Goal: Task Accomplishment & Management: Use online tool/utility

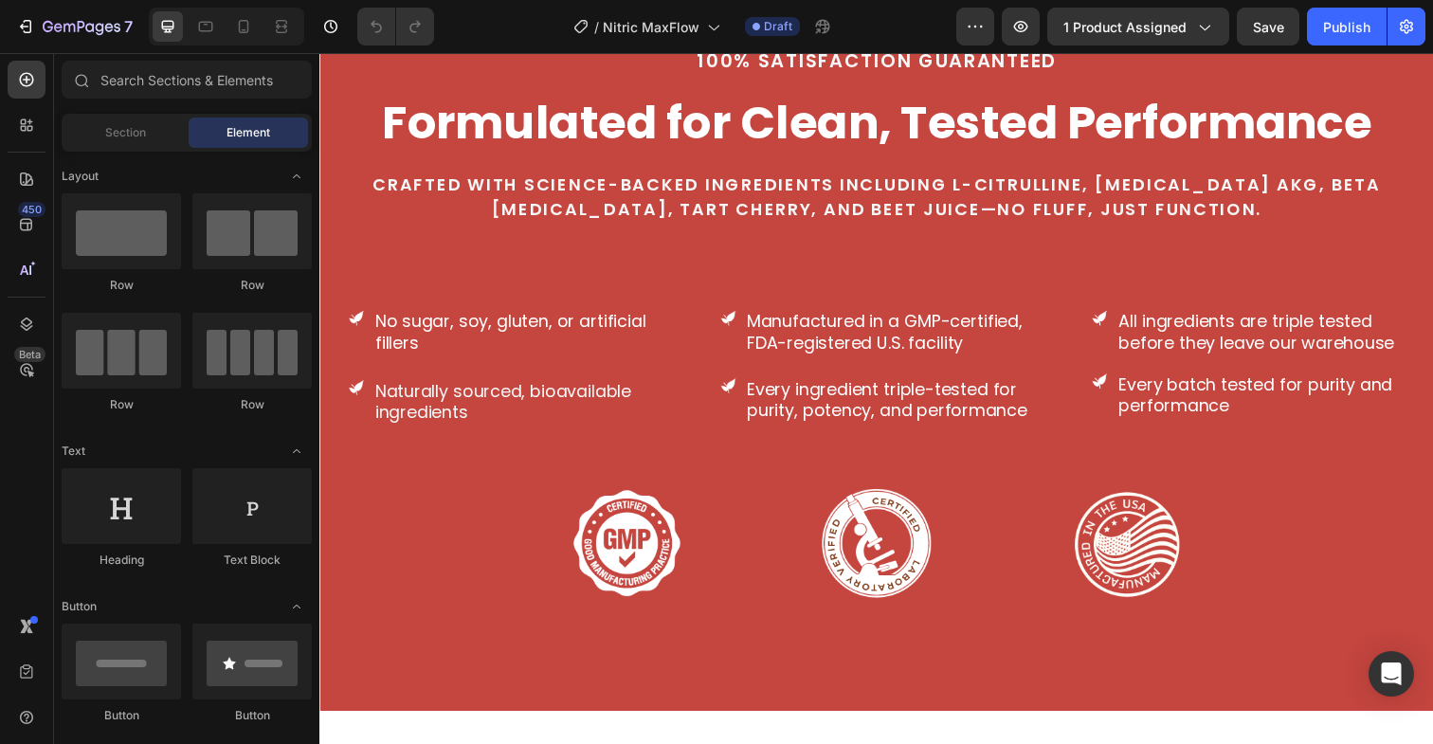
scroll to position [4586, 0]
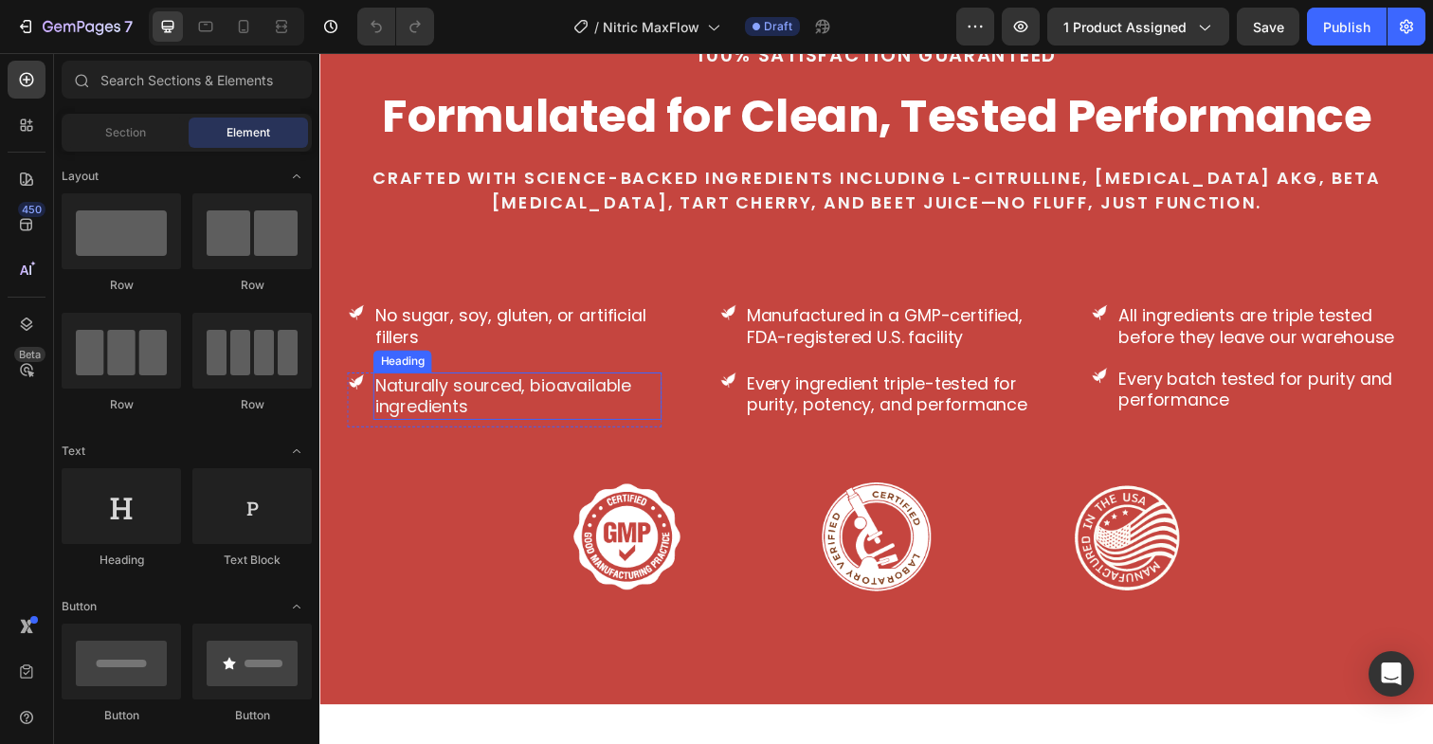
click at [446, 410] on h3 "Naturally sourced, bioavailable ingredients" at bounding box center [521, 403] width 295 height 48
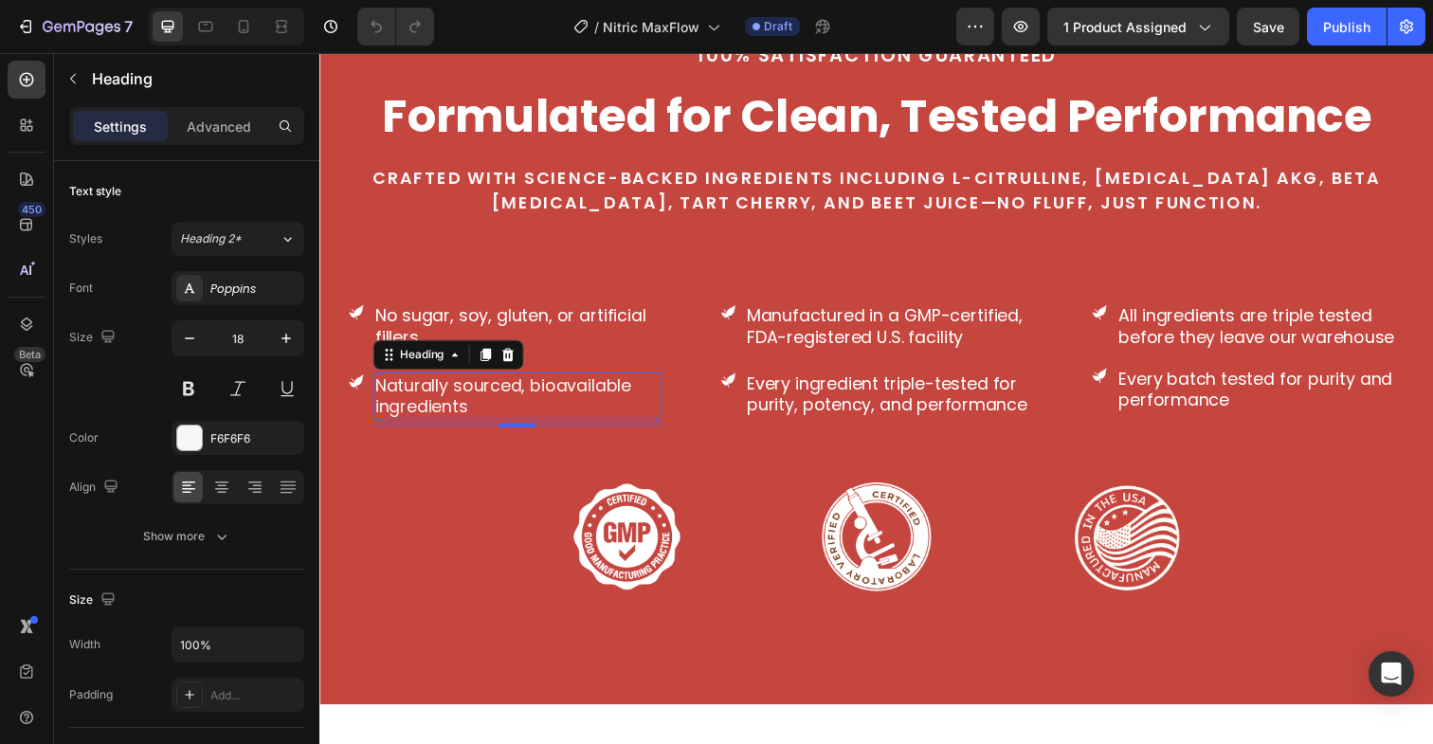
click at [467, 408] on h3 "Naturally sourced, bioavailable ingredients" at bounding box center [521, 403] width 295 height 48
click at [467, 408] on p "Naturally sourced, bioavailable ingredients" at bounding box center [521, 403] width 291 height 45
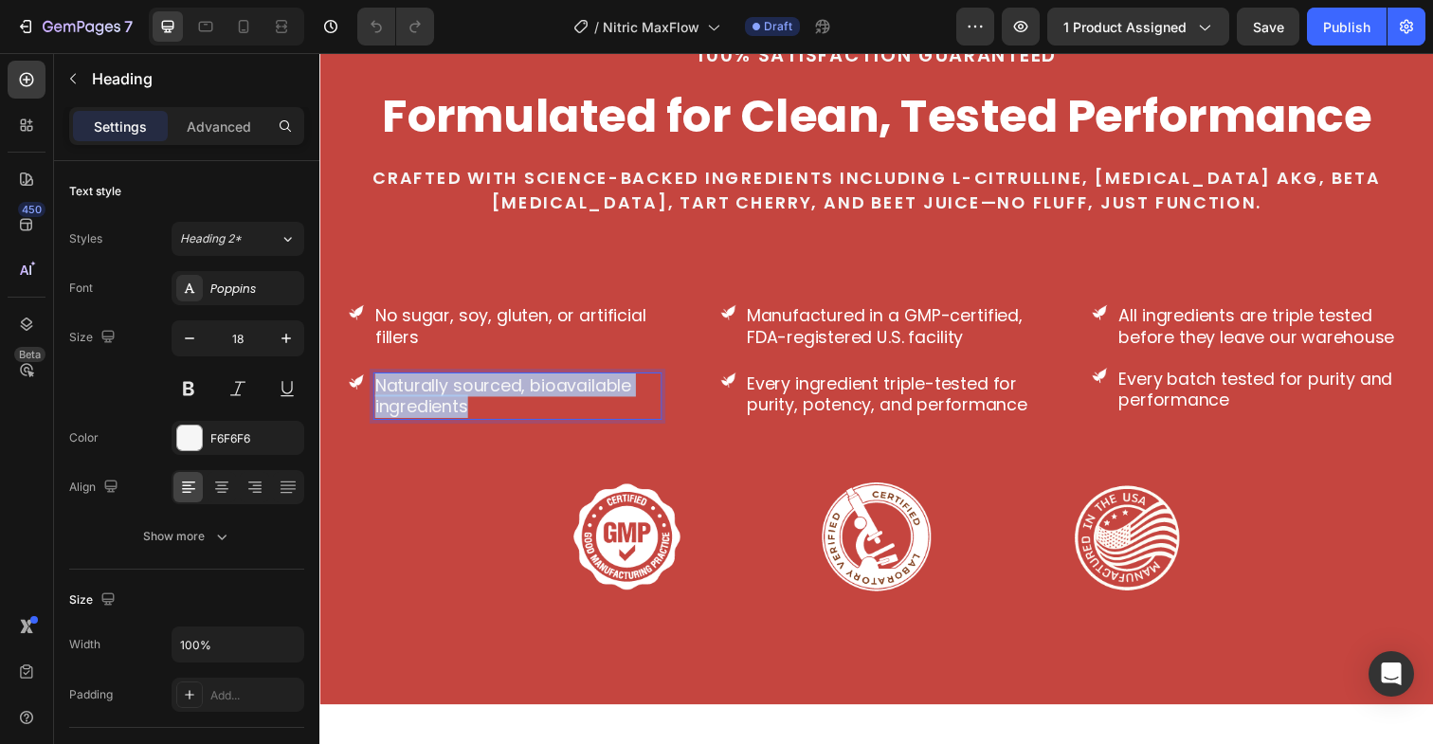
click at [467, 408] on p "Naturally sourced, bioavailable ingredients" at bounding box center [521, 403] width 291 height 45
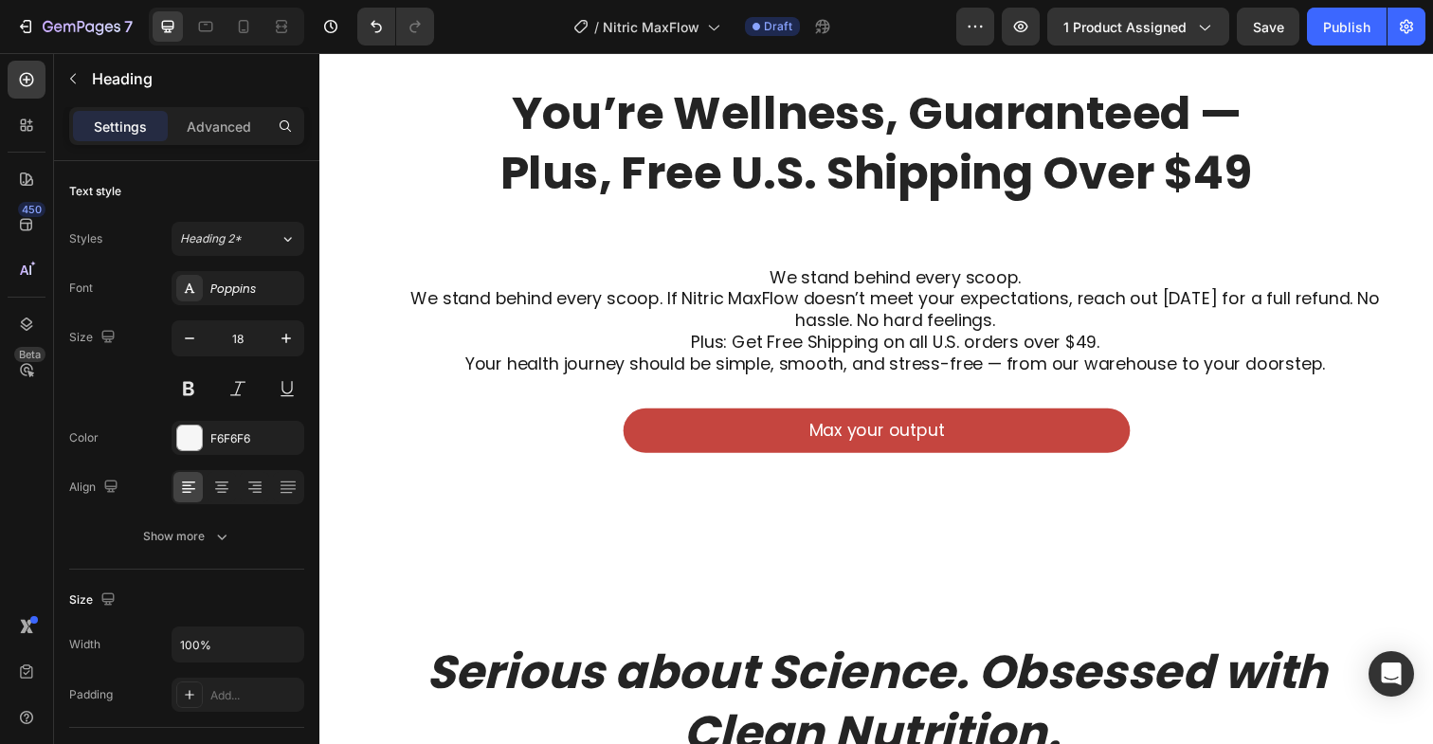
scroll to position [5347, 0]
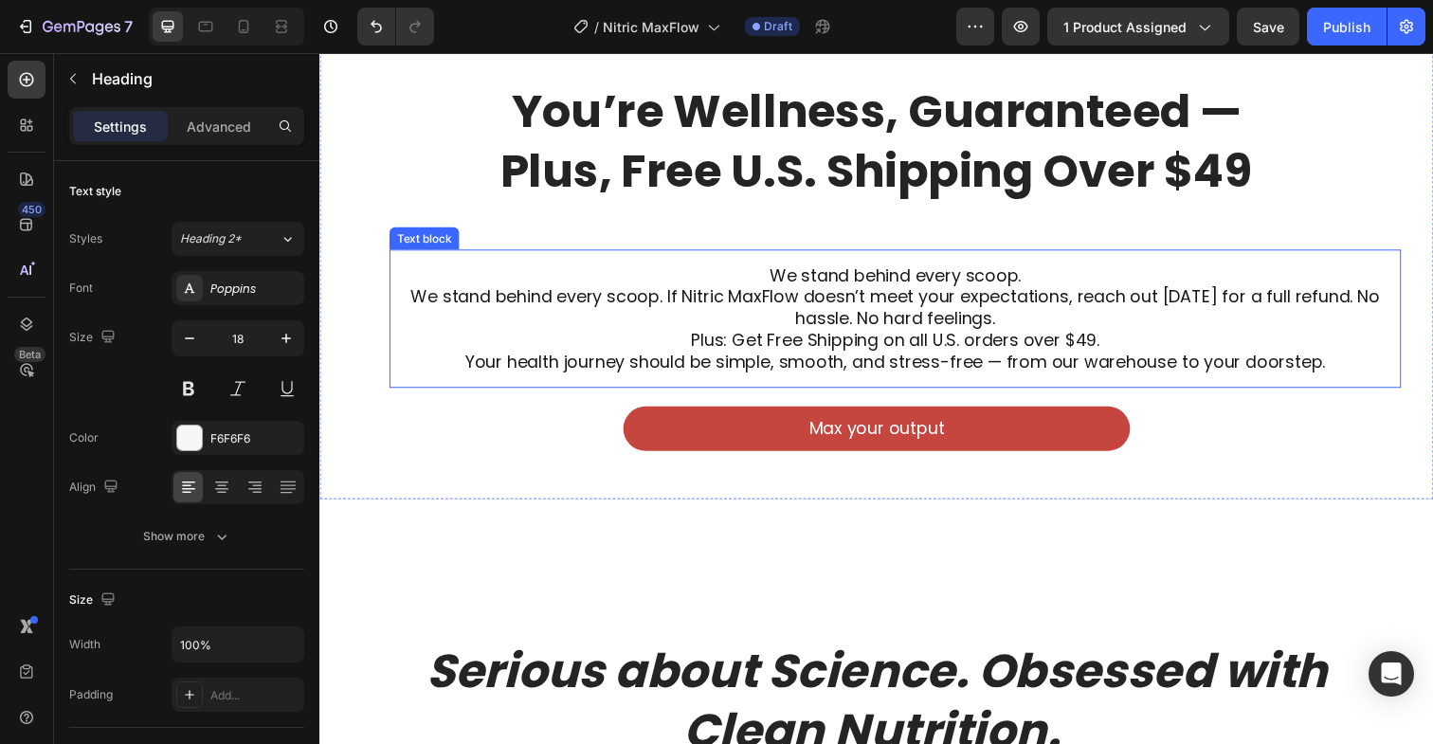
click at [846, 357] on p "Your health journey should be simple, smooth, and stress-free — from our wareho…" at bounding box center [907, 368] width 1002 height 22
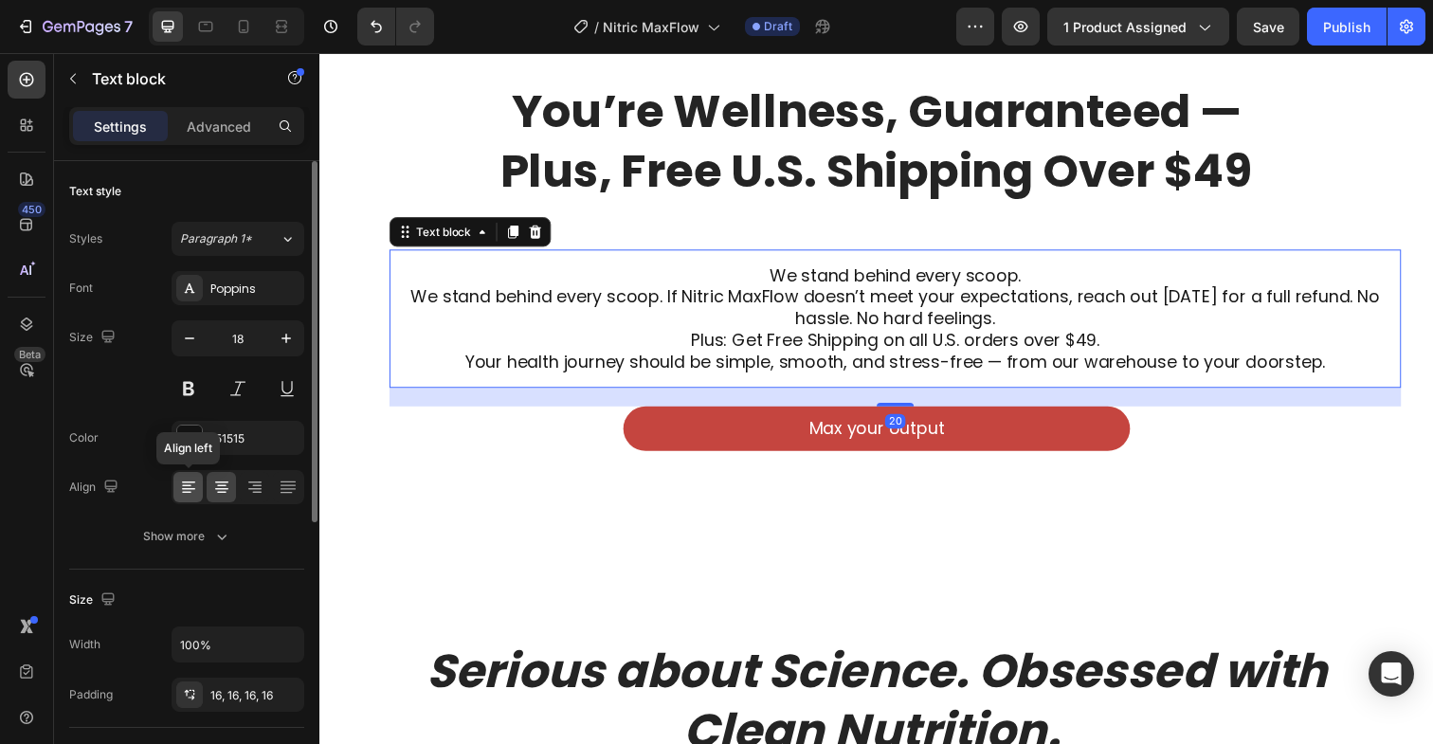
click at [183, 492] on icon at bounding box center [186, 493] width 9 height 2
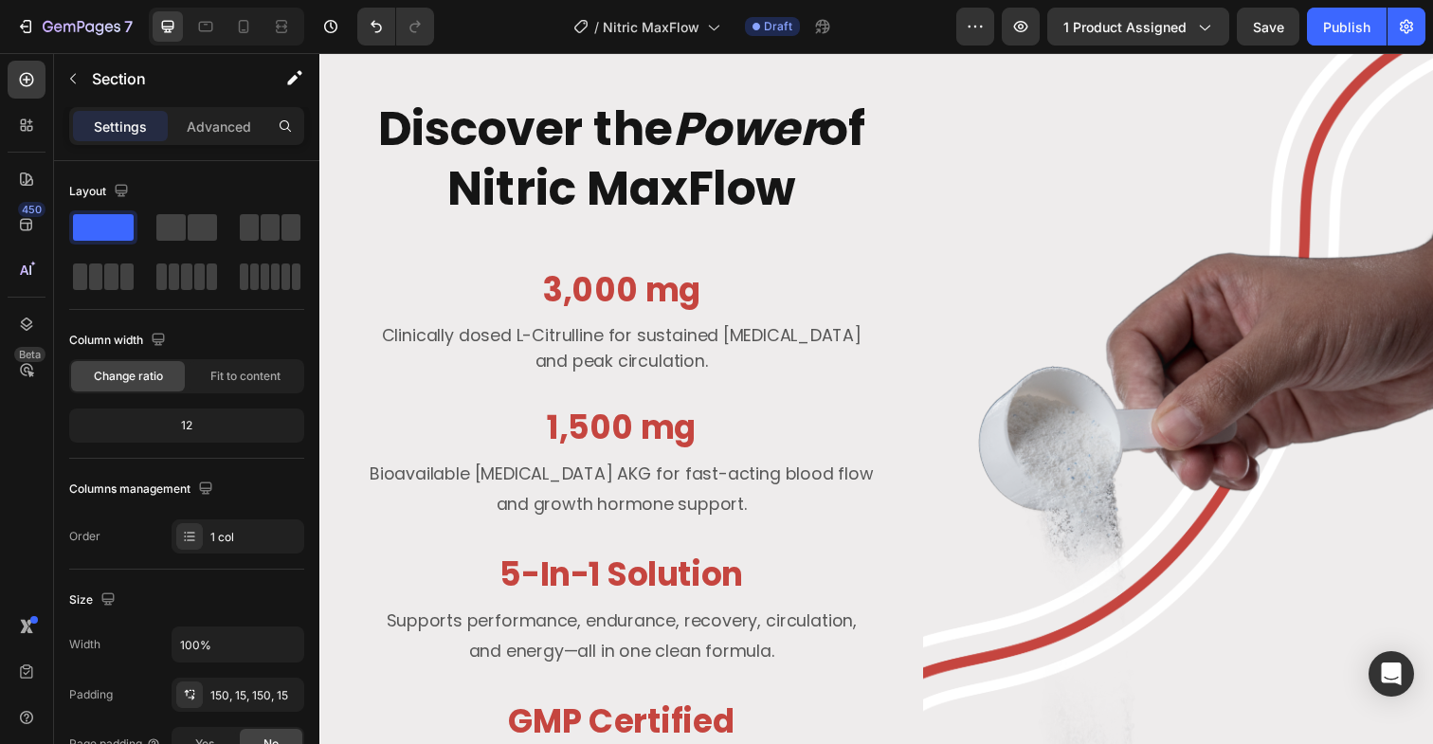
scroll to position [2589, 0]
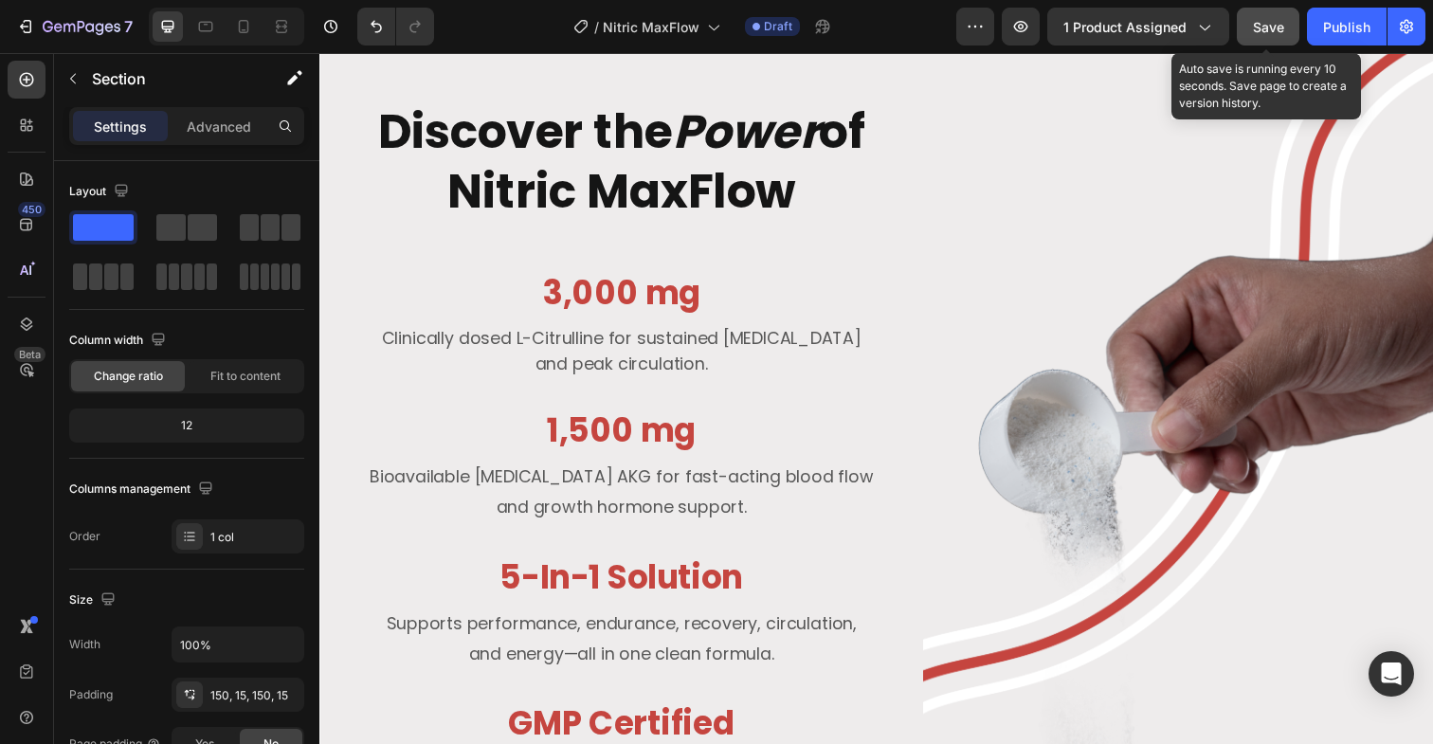
click at [1266, 34] on div "Save" at bounding box center [1268, 27] width 31 height 20
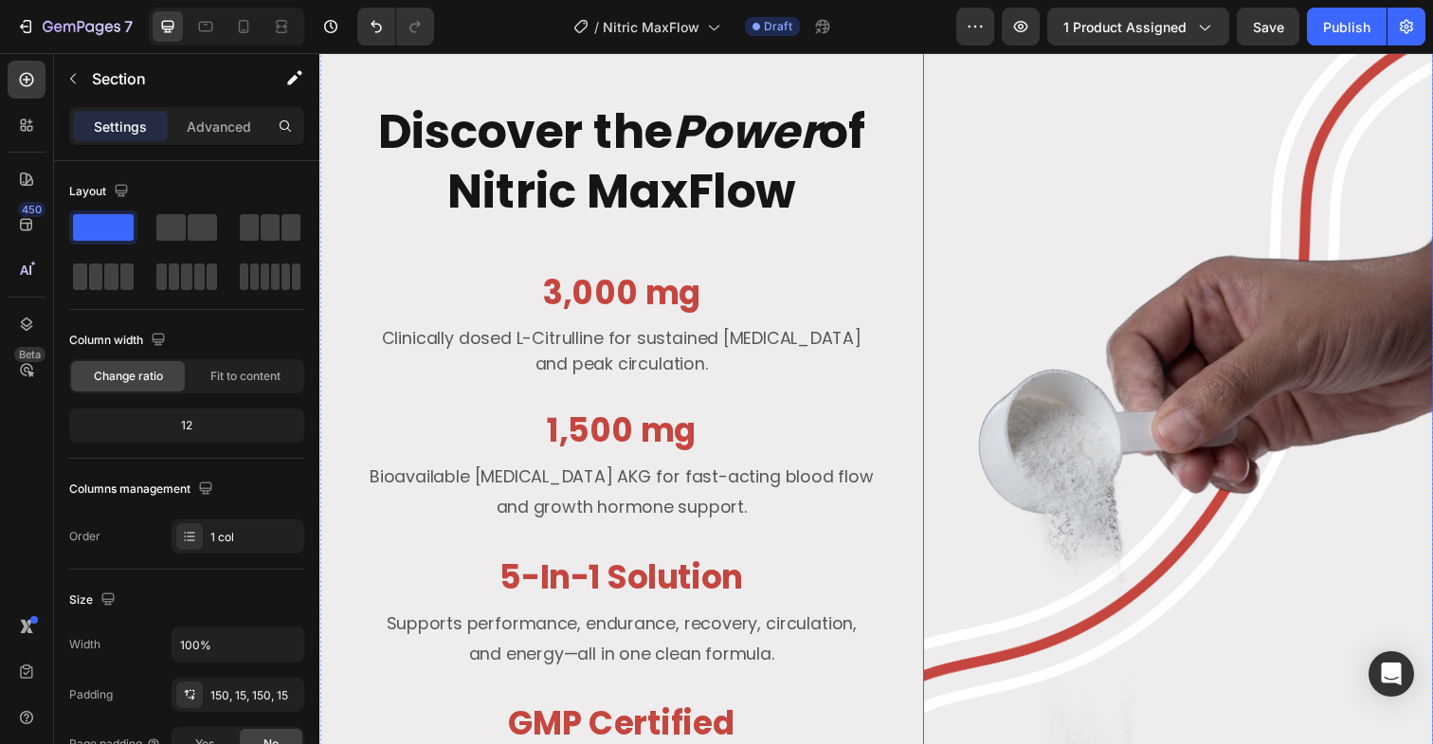
click at [1105, 459] on img at bounding box center [1195, 467] width 521 height 881
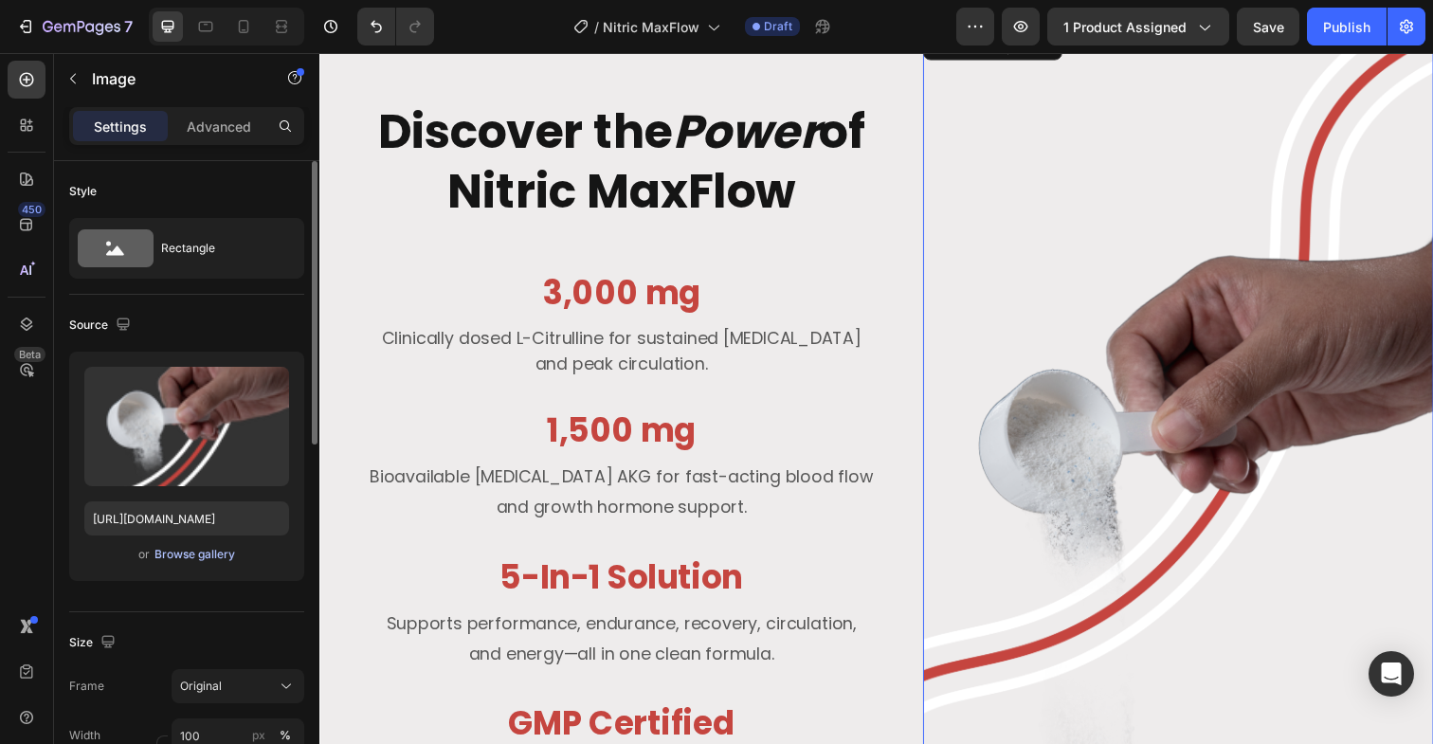
click at [200, 561] on div "Browse gallery" at bounding box center [194, 554] width 81 height 17
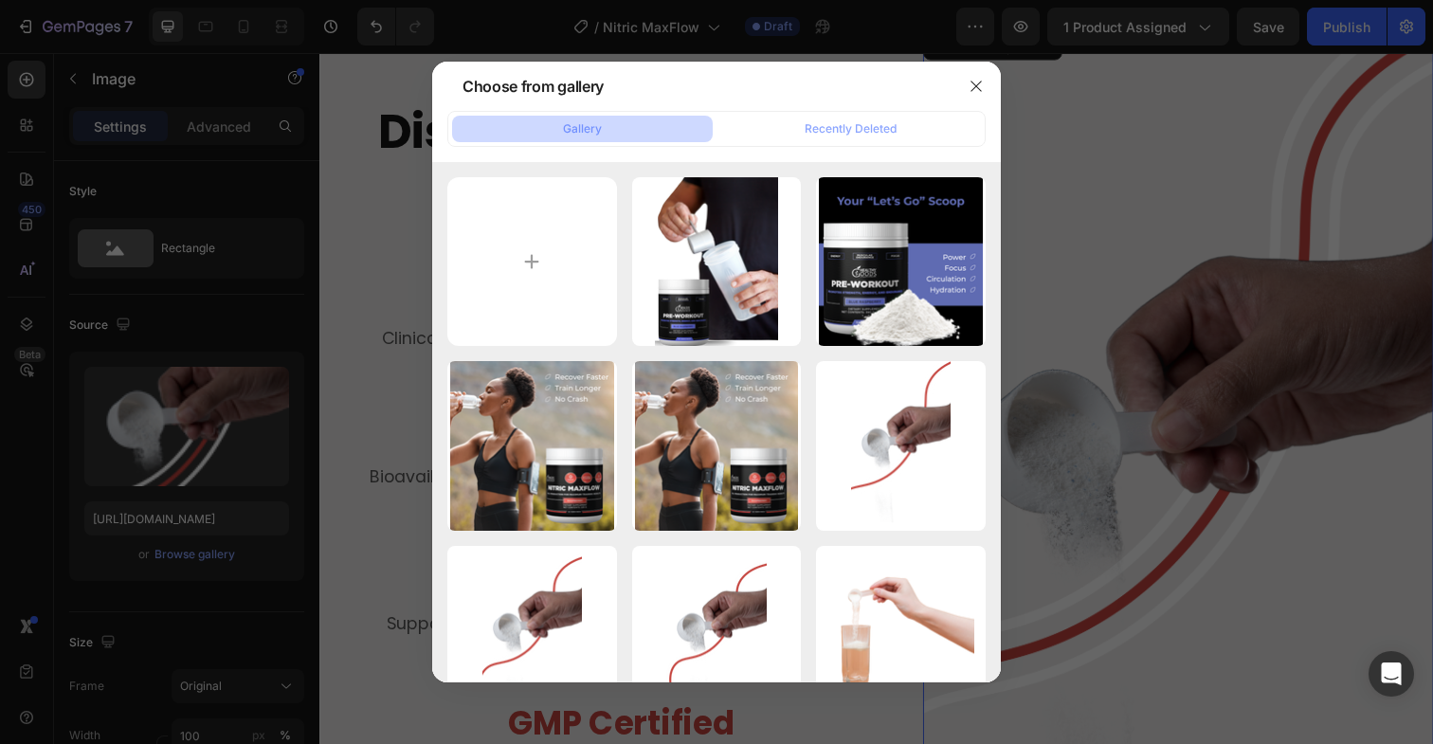
click at [1056, 510] on div at bounding box center [716, 372] width 1433 height 744
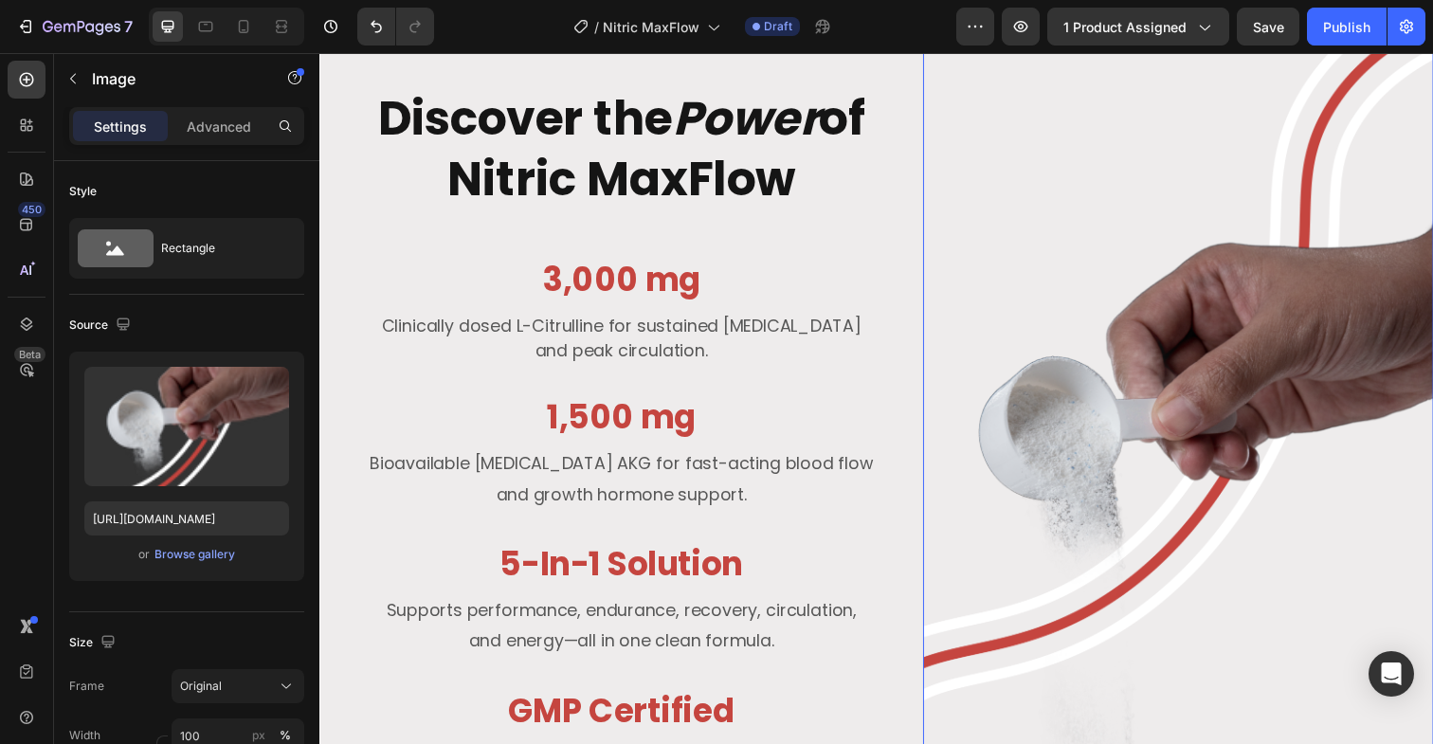
scroll to position [2606, 0]
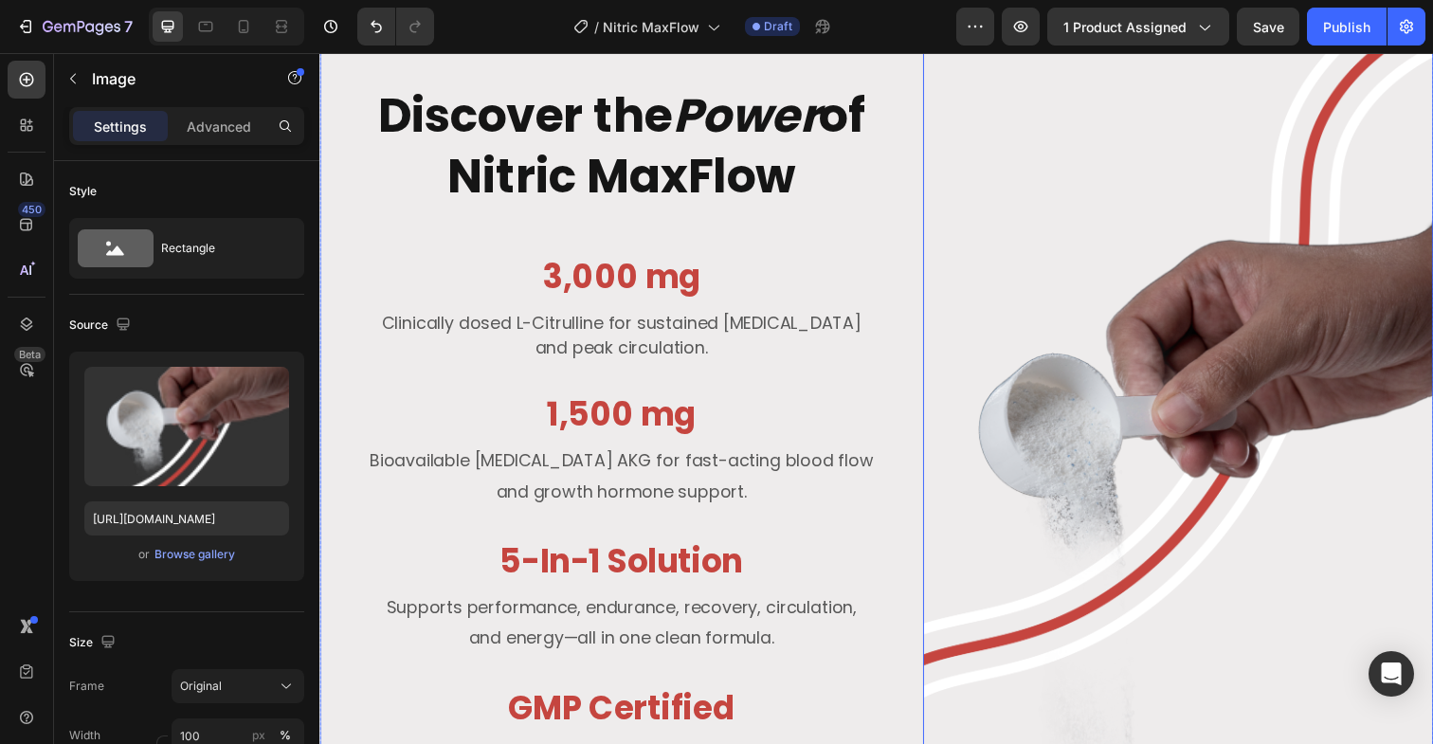
click at [353, 207] on div "Discover the Power of Nitric MaxFlow Text Block 3,000 mg Heading Row Clinically…" at bounding box center [887, 441] width 1137 height 900
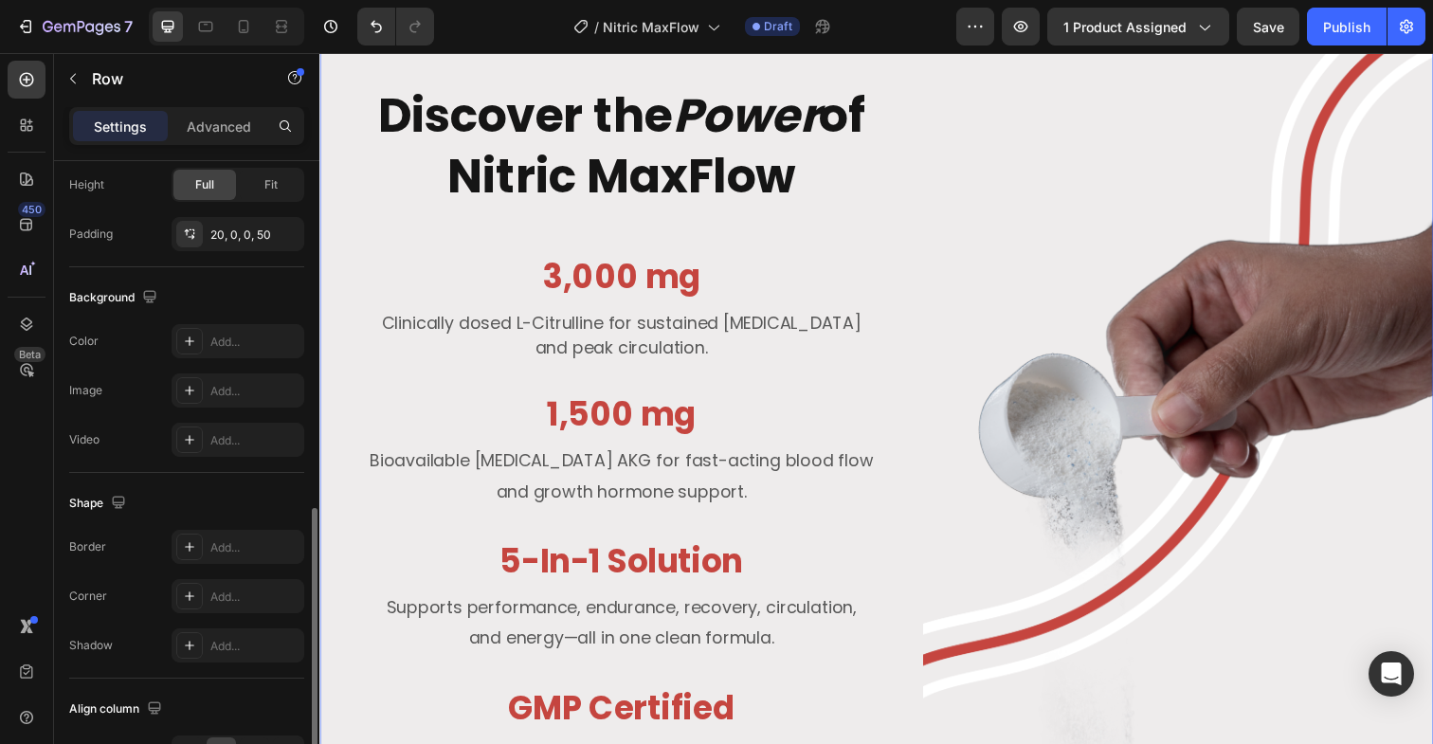
scroll to position [735, 0]
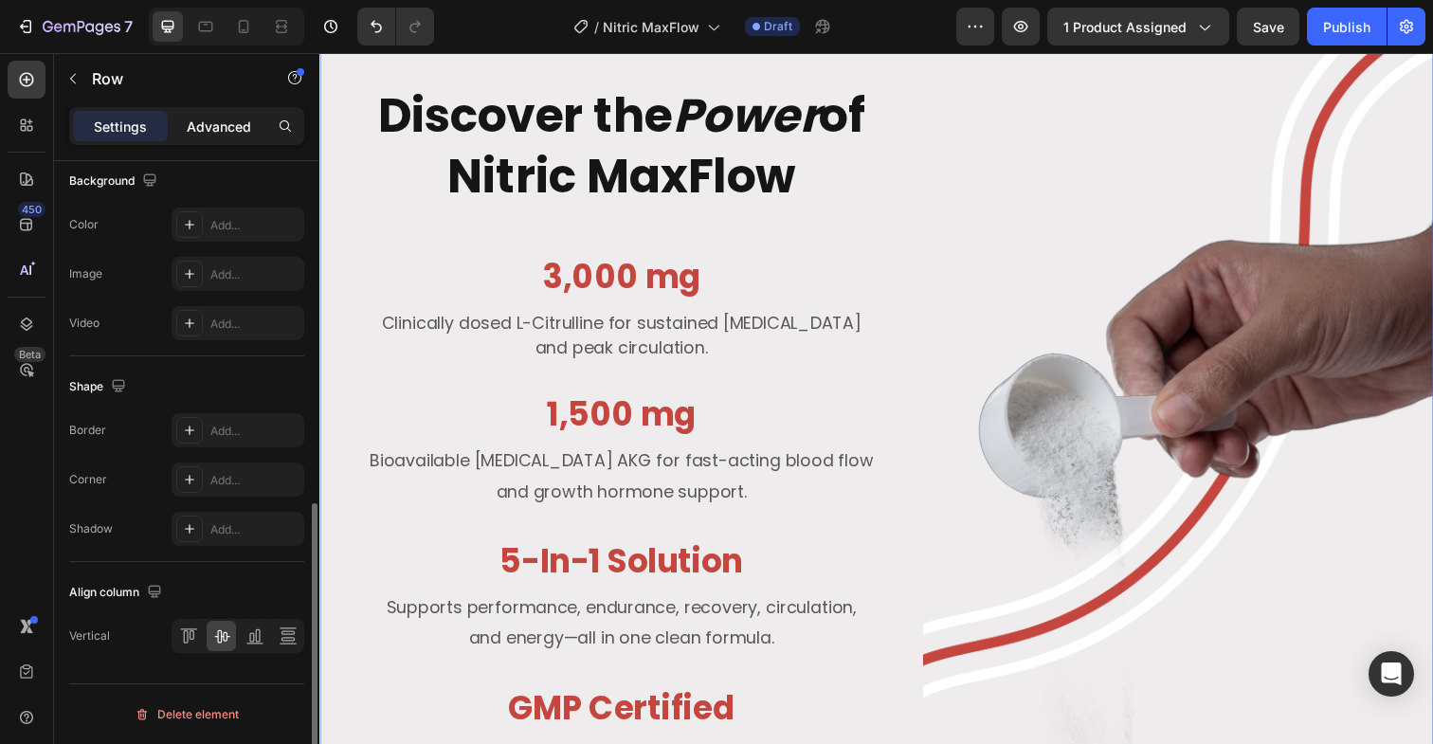
click at [199, 131] on p "Advanced" at bounding box center [219, 127] width 64 height 20
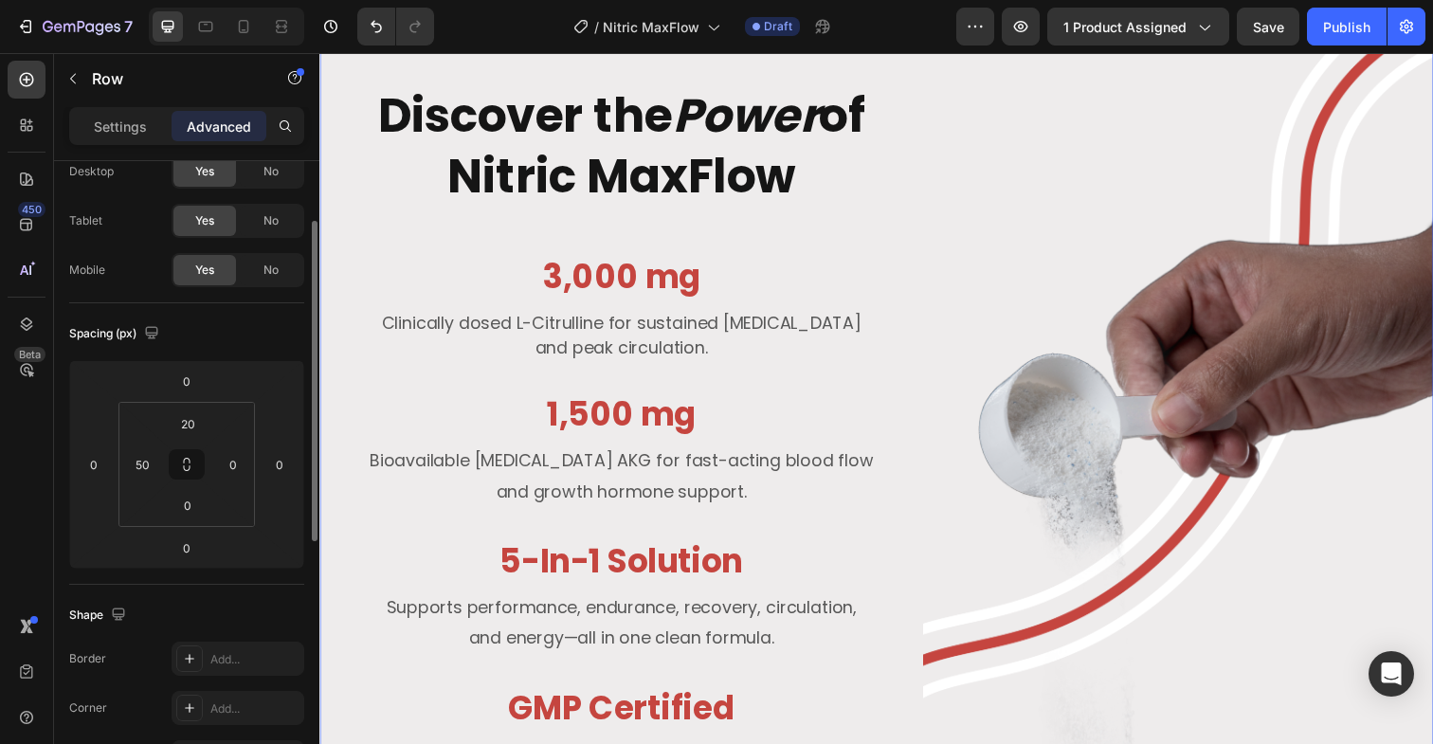
scroll to position [0, 0]
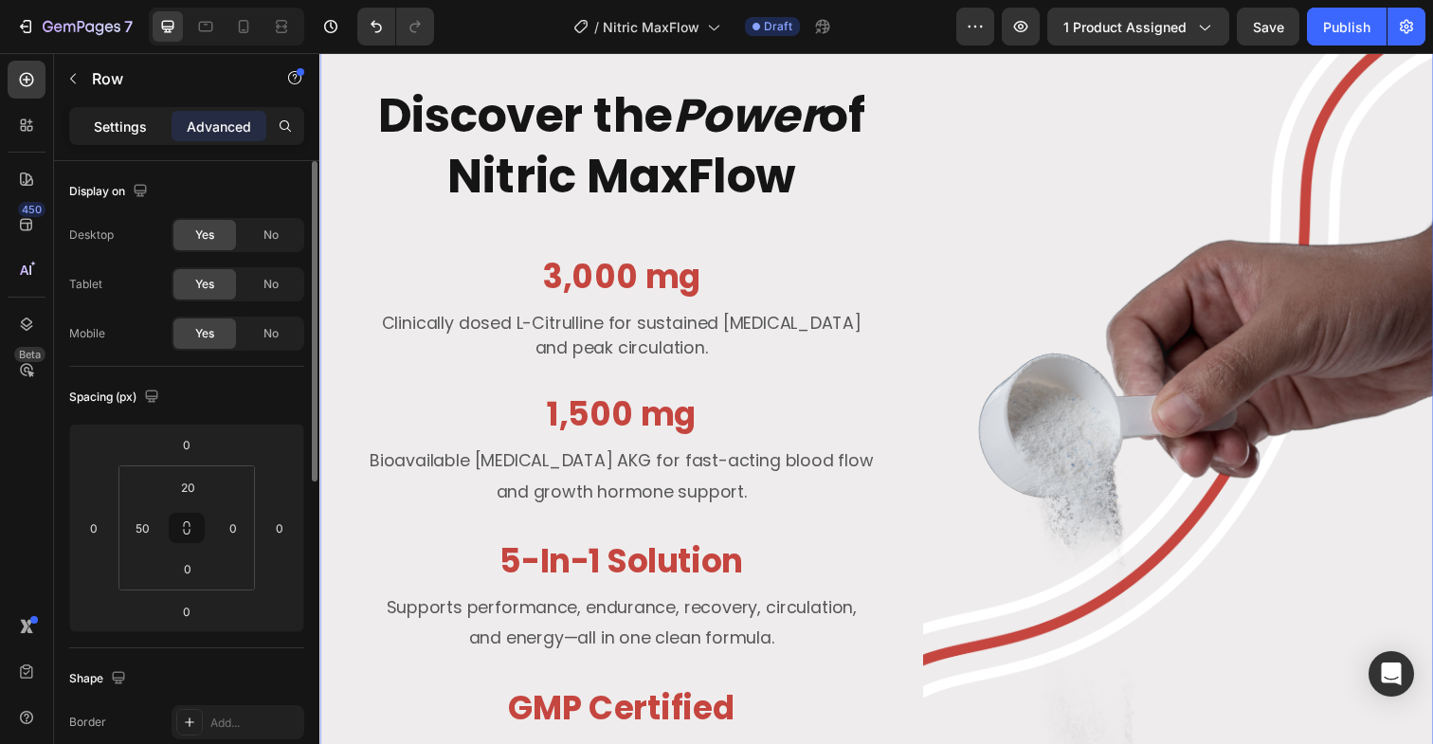
click at [105, 122] on p "Settings" at bounding box center [120, 127] width 53 height 20
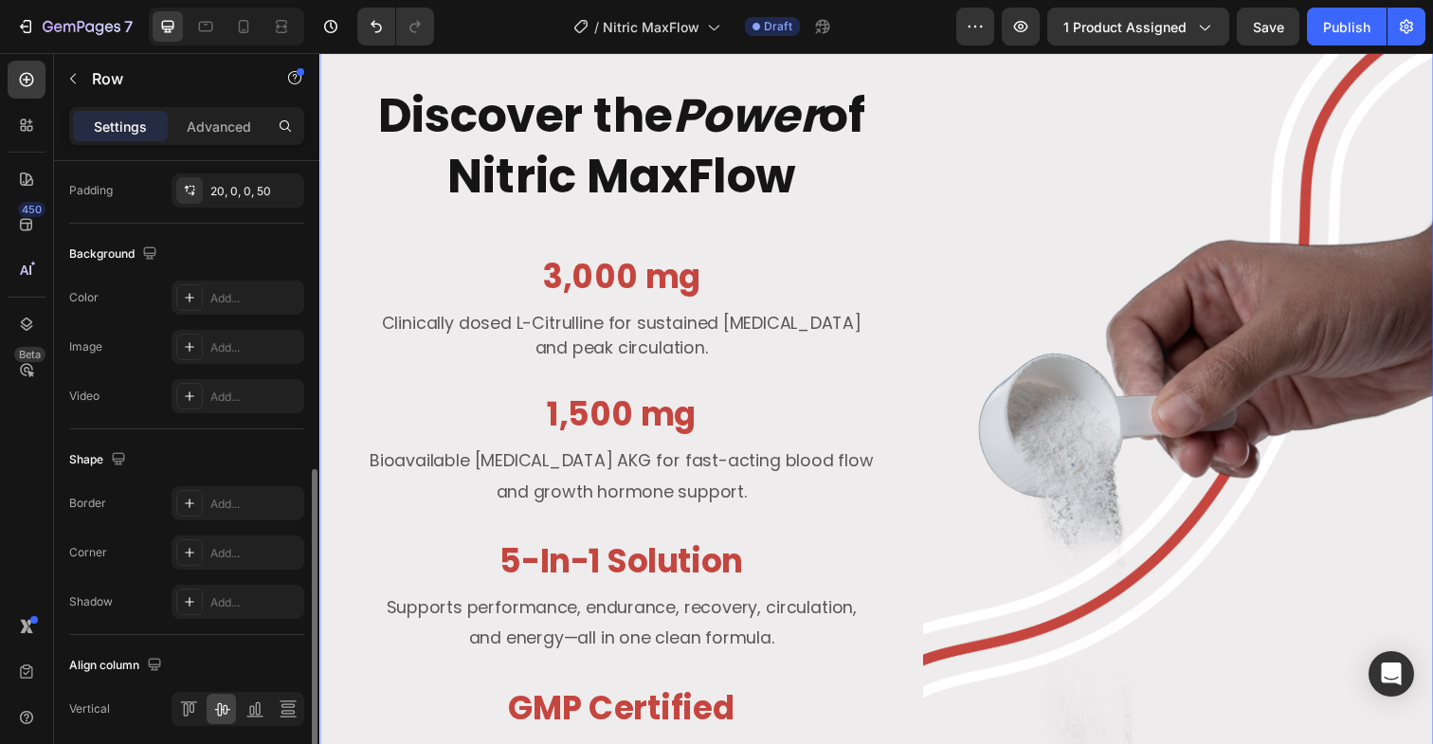
scroll to position [735, 0]
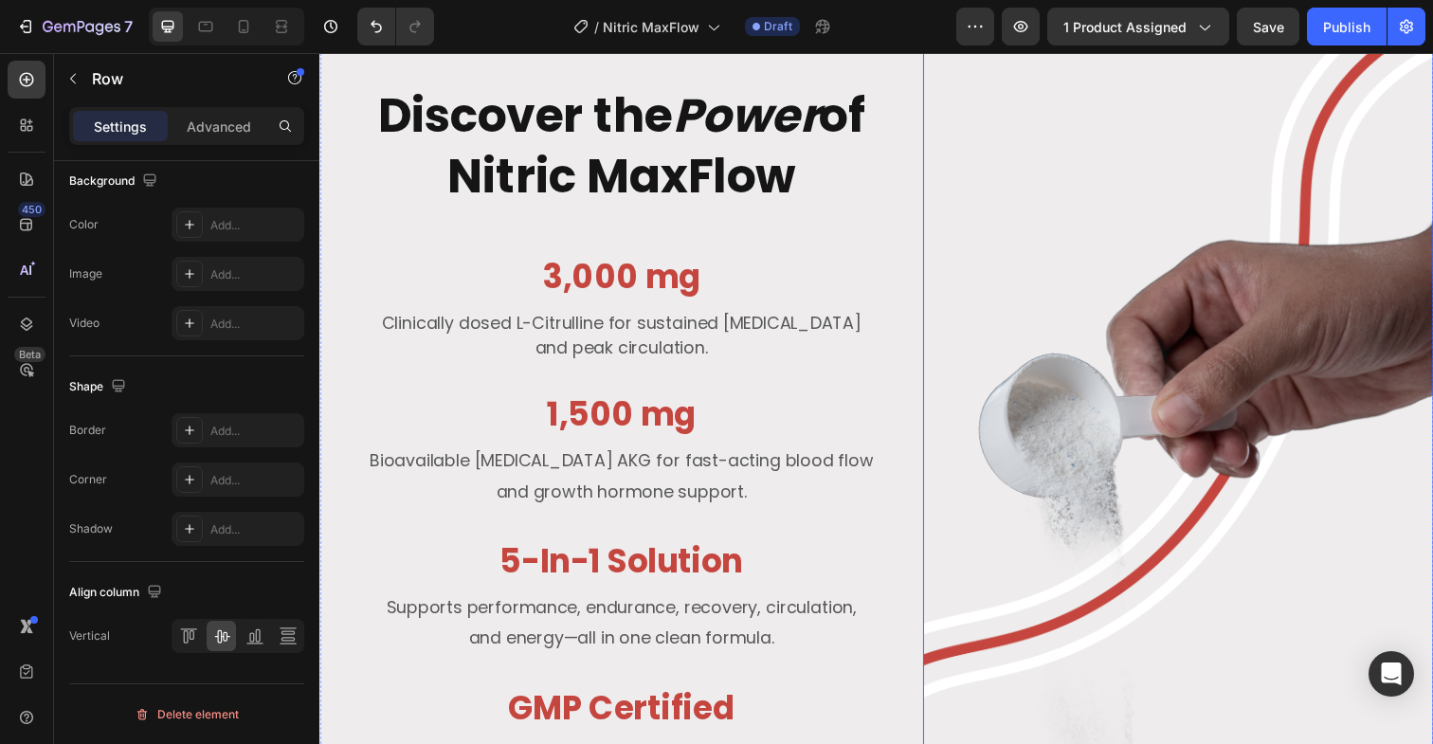
click at [1126, 678] on img at bounding box center [1195, 450] width 521 height 881
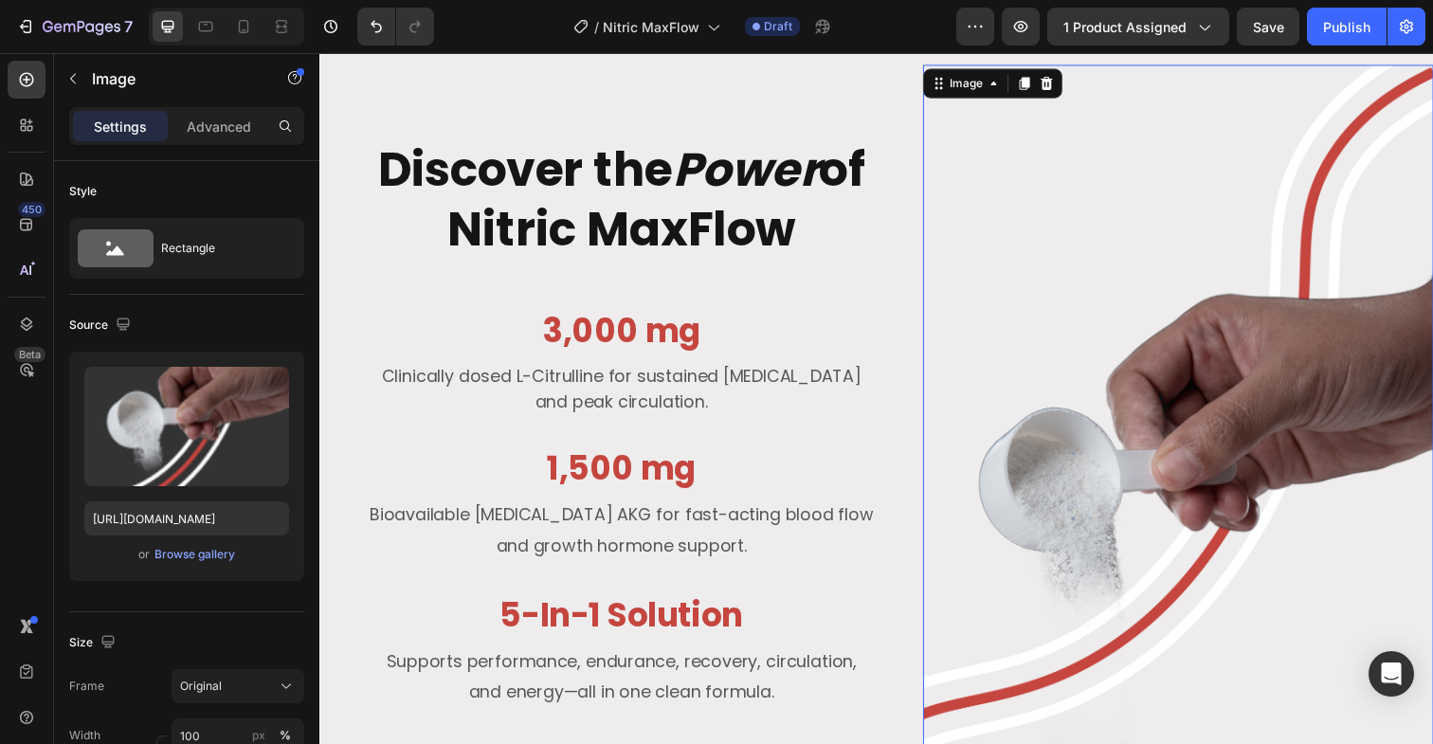
scroll to position [2549, 0]
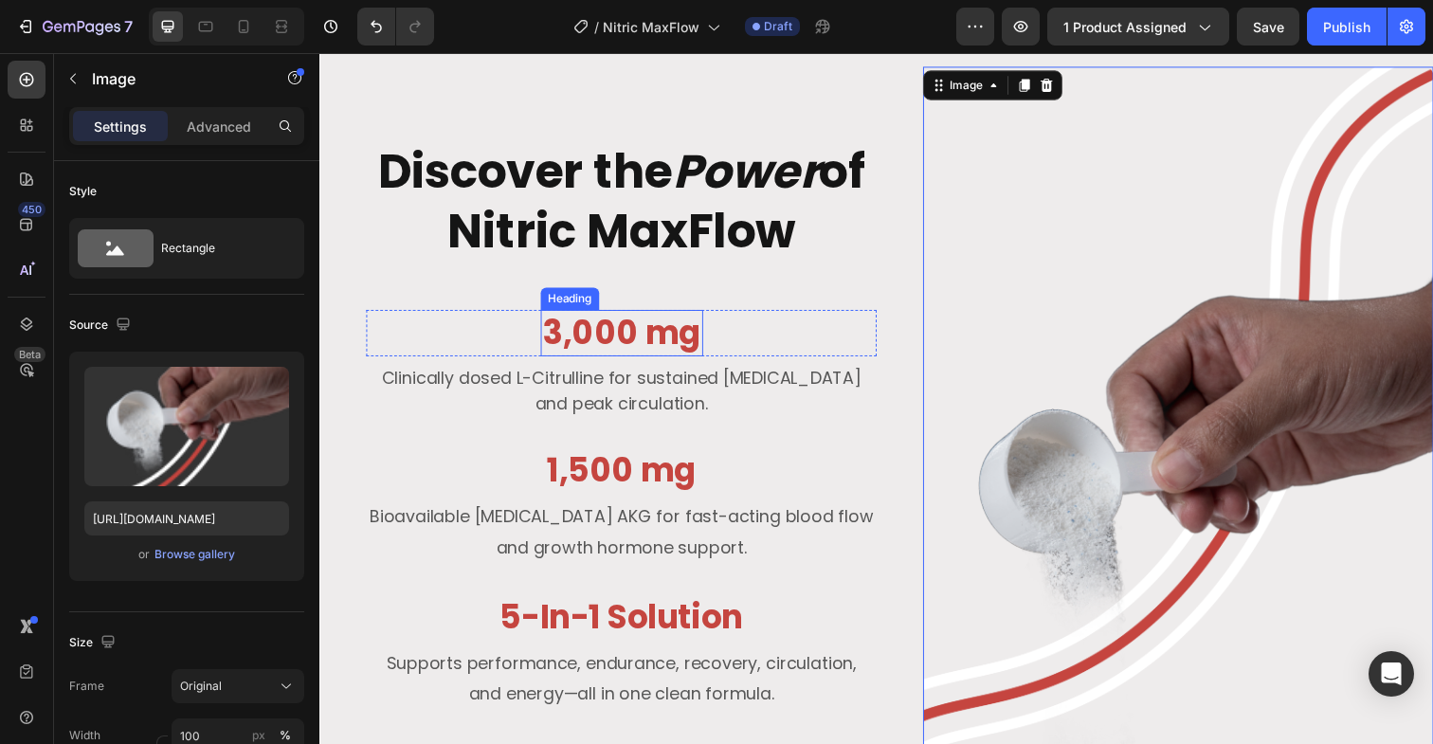
click at [652, 348] on h3 "3,000 mg" at bounding box center [628, 339] width 166 height 47
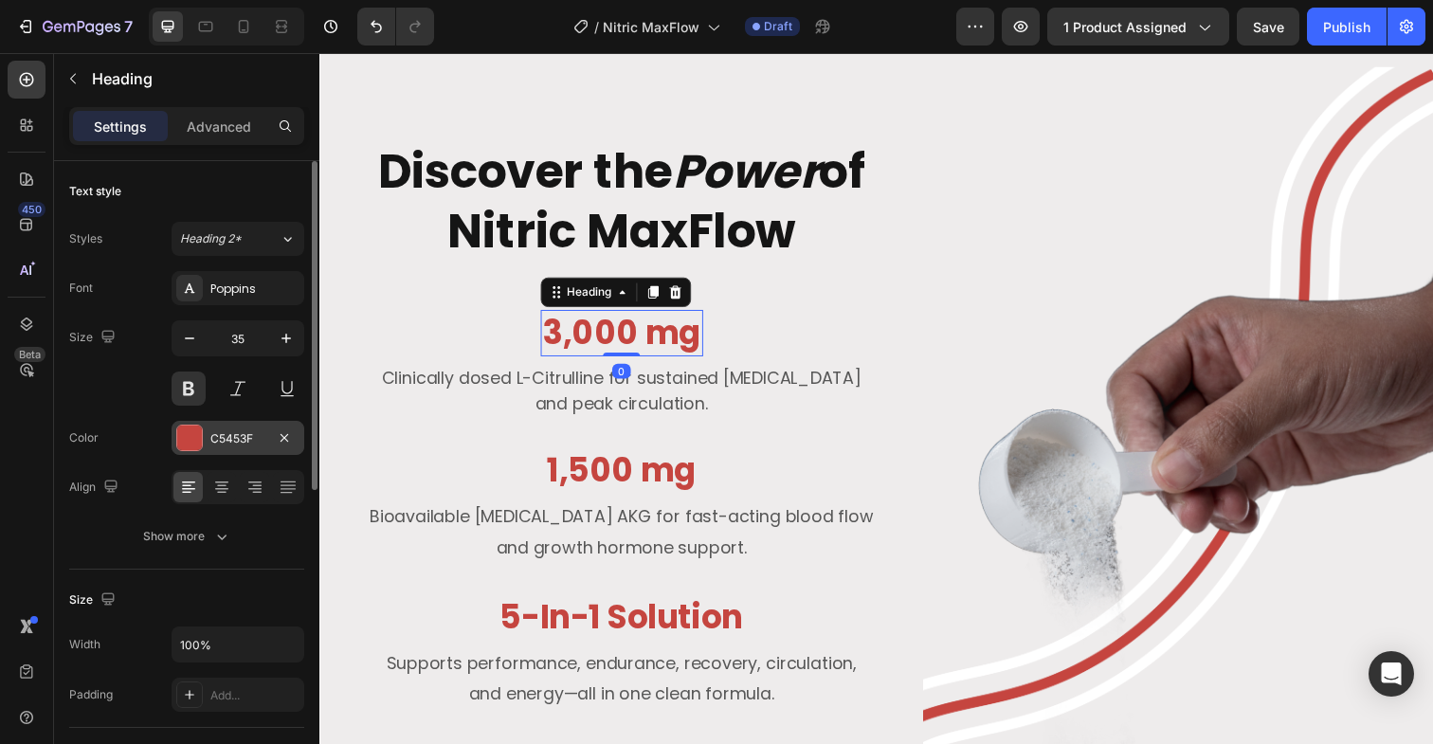
click at [187, 439] on div at bounding box center [189, 437] width 25 height 25
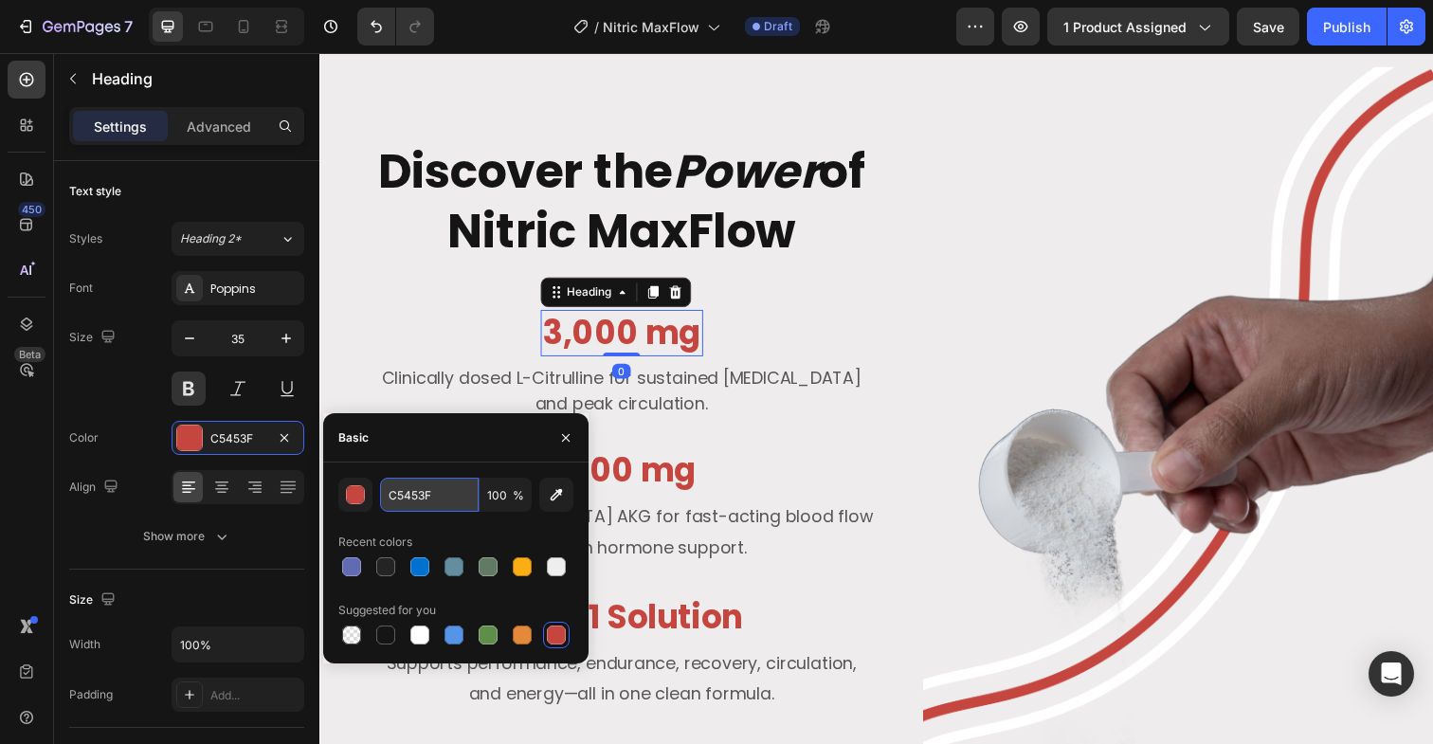
click at [416, 499] on input "C5453F" at bounding box center [429, 495] width 99 height 34
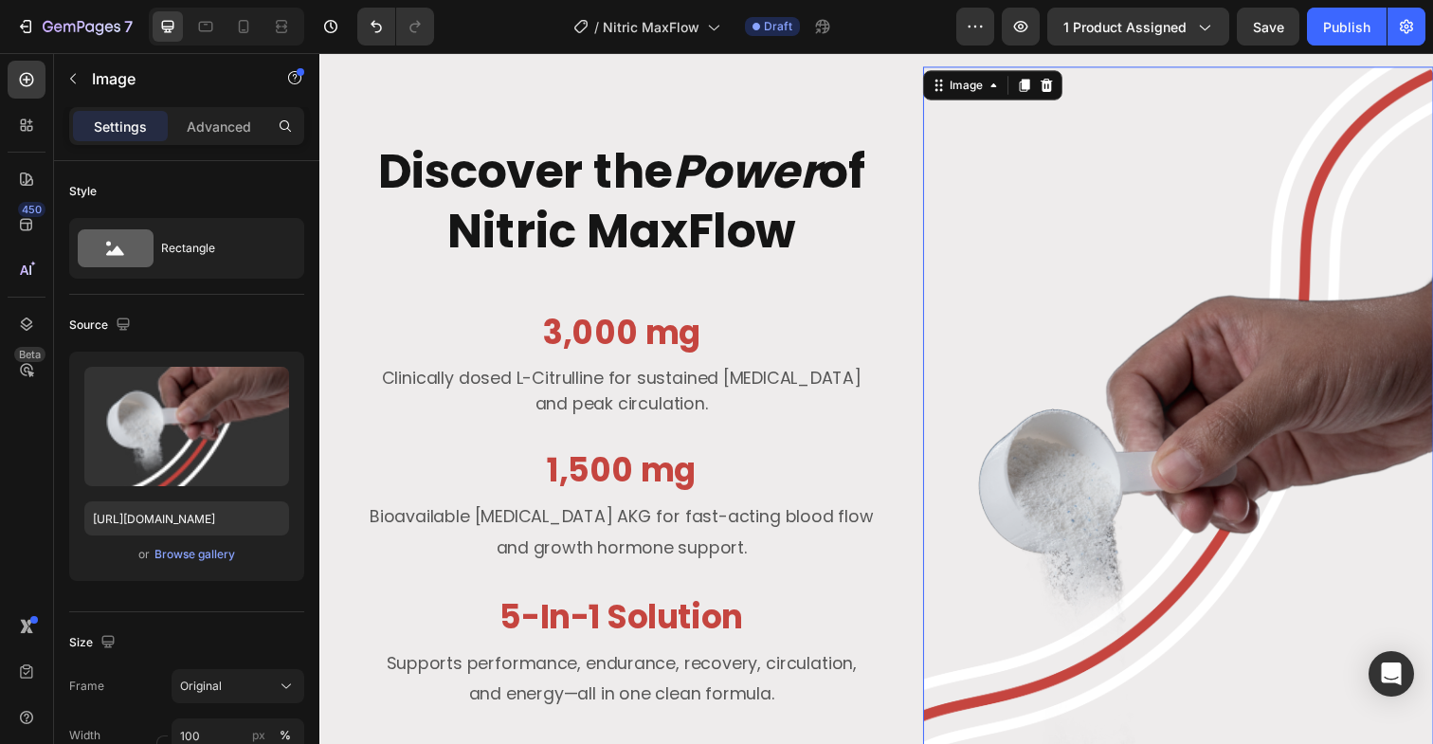
click at [1084, 390] on img at bounding box center [1195, 507] width 521 height 881
click at [186, 558] on div "Browse gallery" at bounding box center [194, 554] width 81 height 17
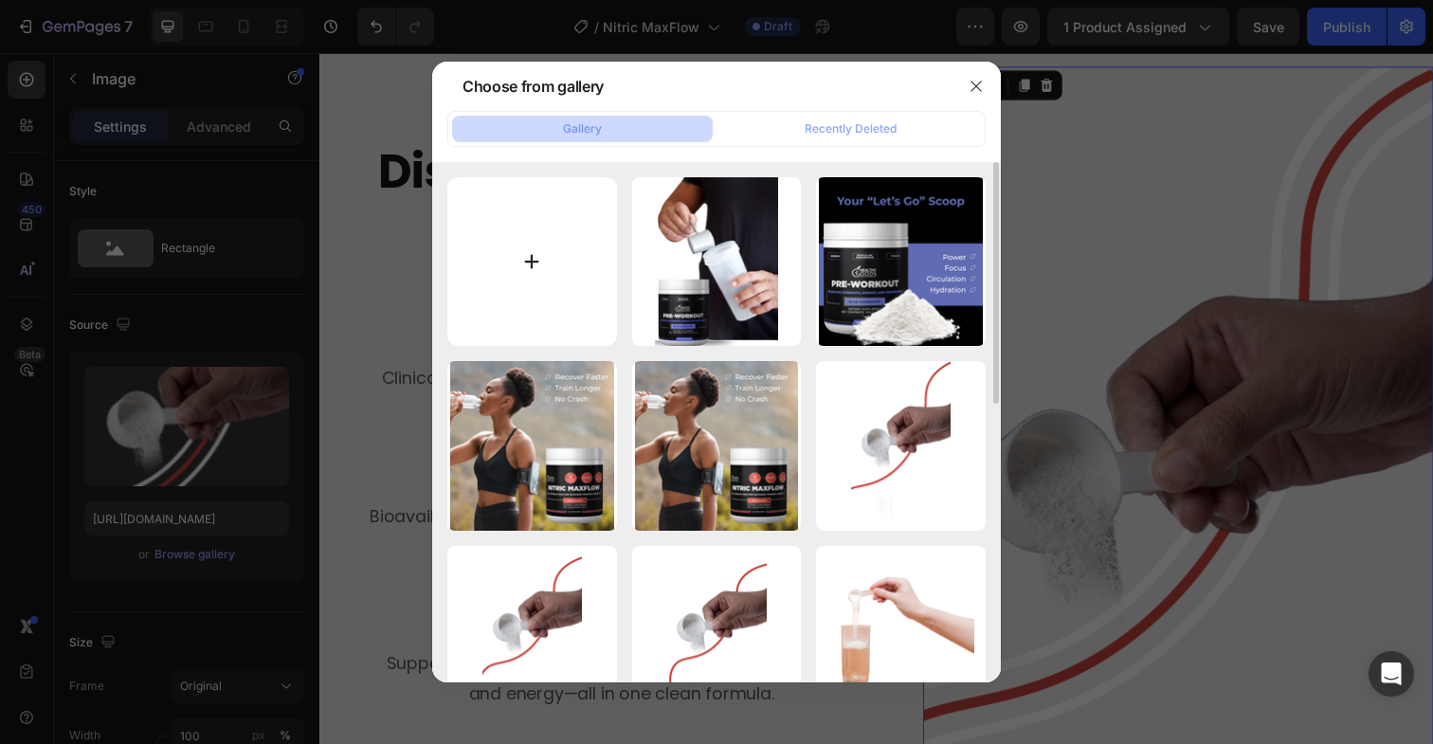
click at [550, 244] on input "file" at bounding box center [532, 262] width 170 height 170
type input "C:\fakepath\nitric-max-flow.png"
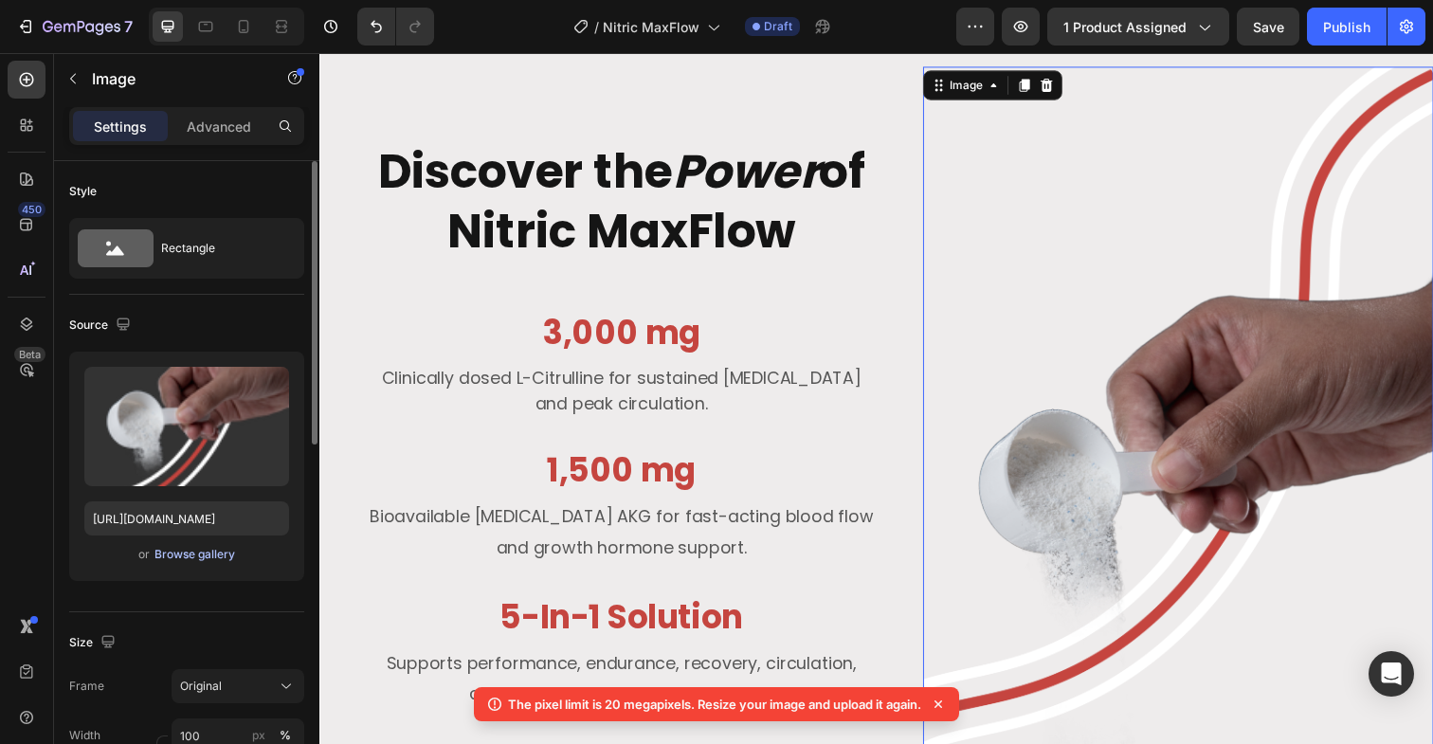
click at [197, 562] on div "Browse gallery" at bounding box center [194, 554] width 81 height 17
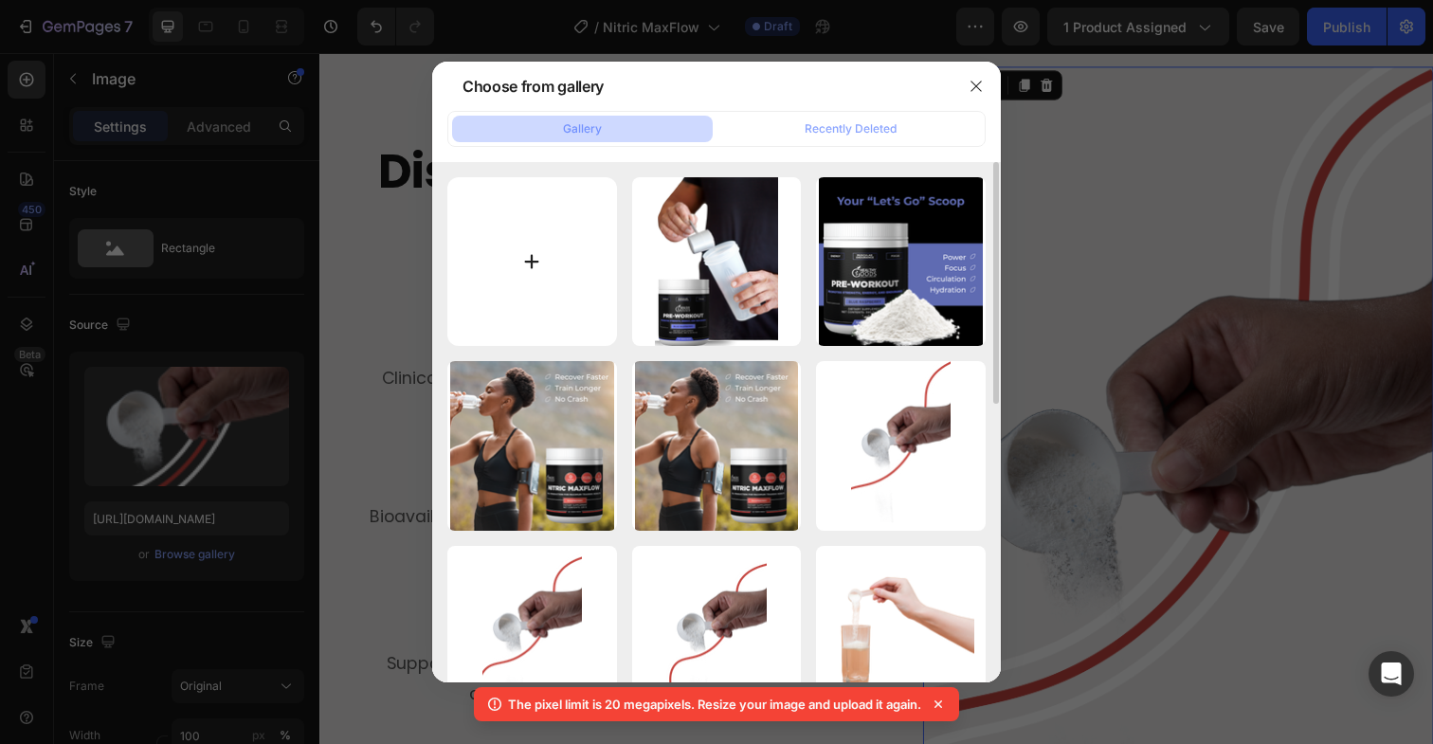
click at [546, 244] on input "file" at bounding box center [532, 262] width 170 height 170
type input "C:\fakepath\nitric-max-floq.jpg"
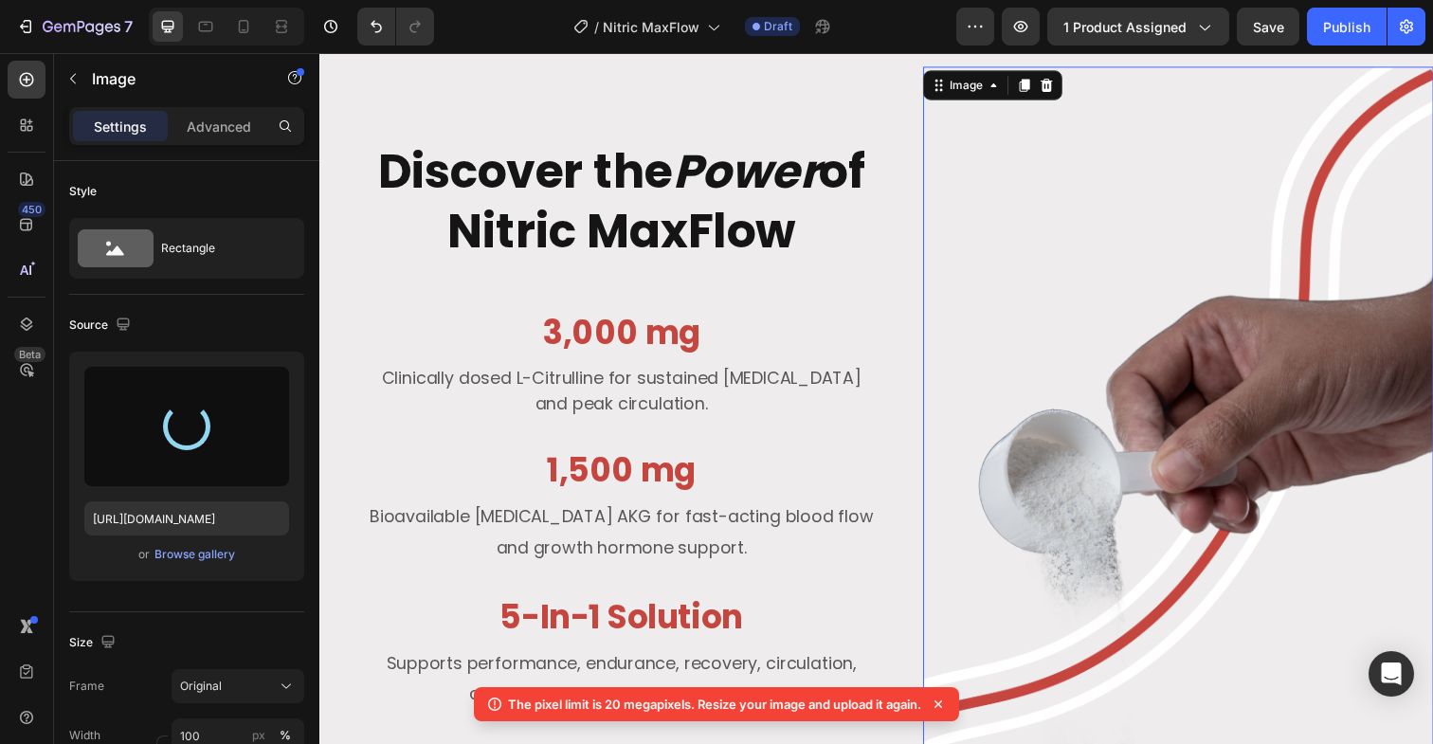
type input "[URL][DOMAIN_NAME]"
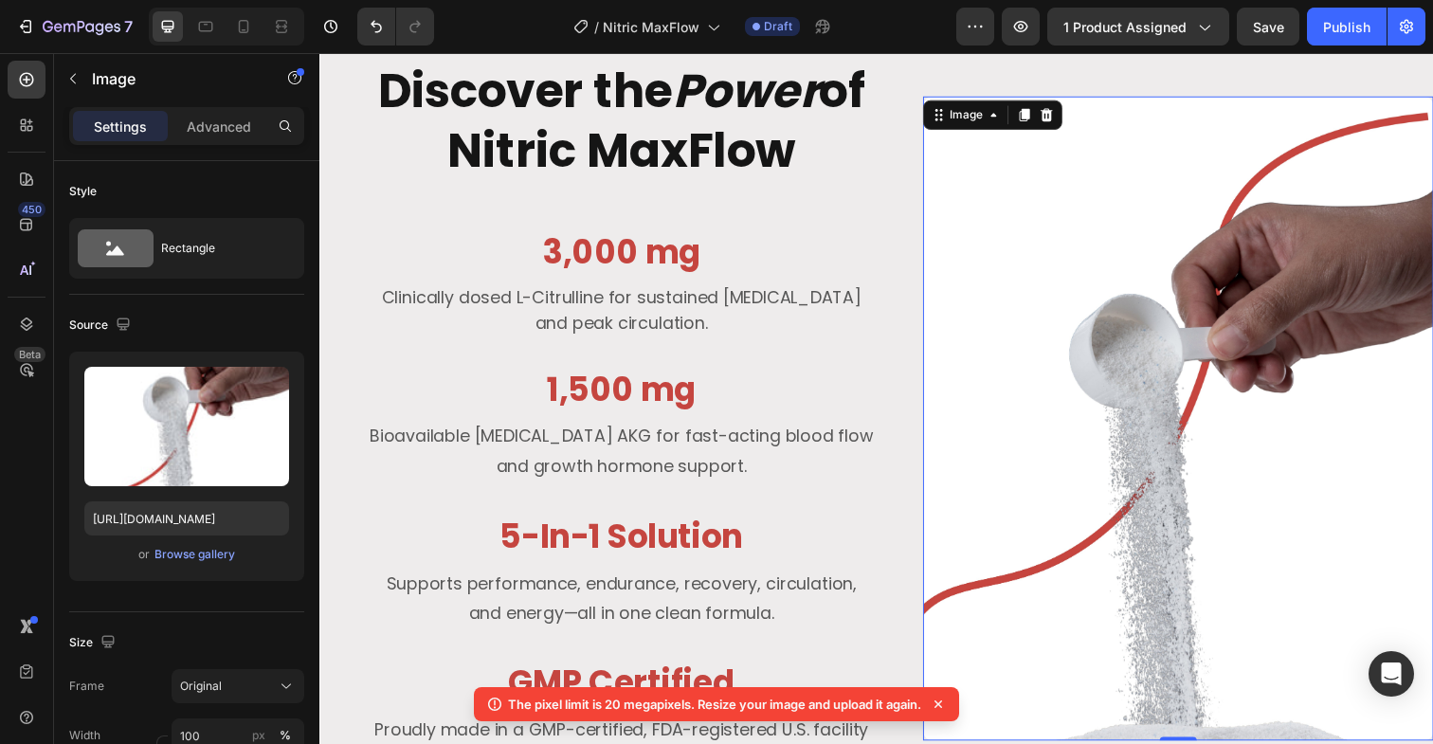
scroll to position [2556, 0]
click at [220, 556] on div "Browse gallery" at bounding box center [194, 554] width 81 height 17
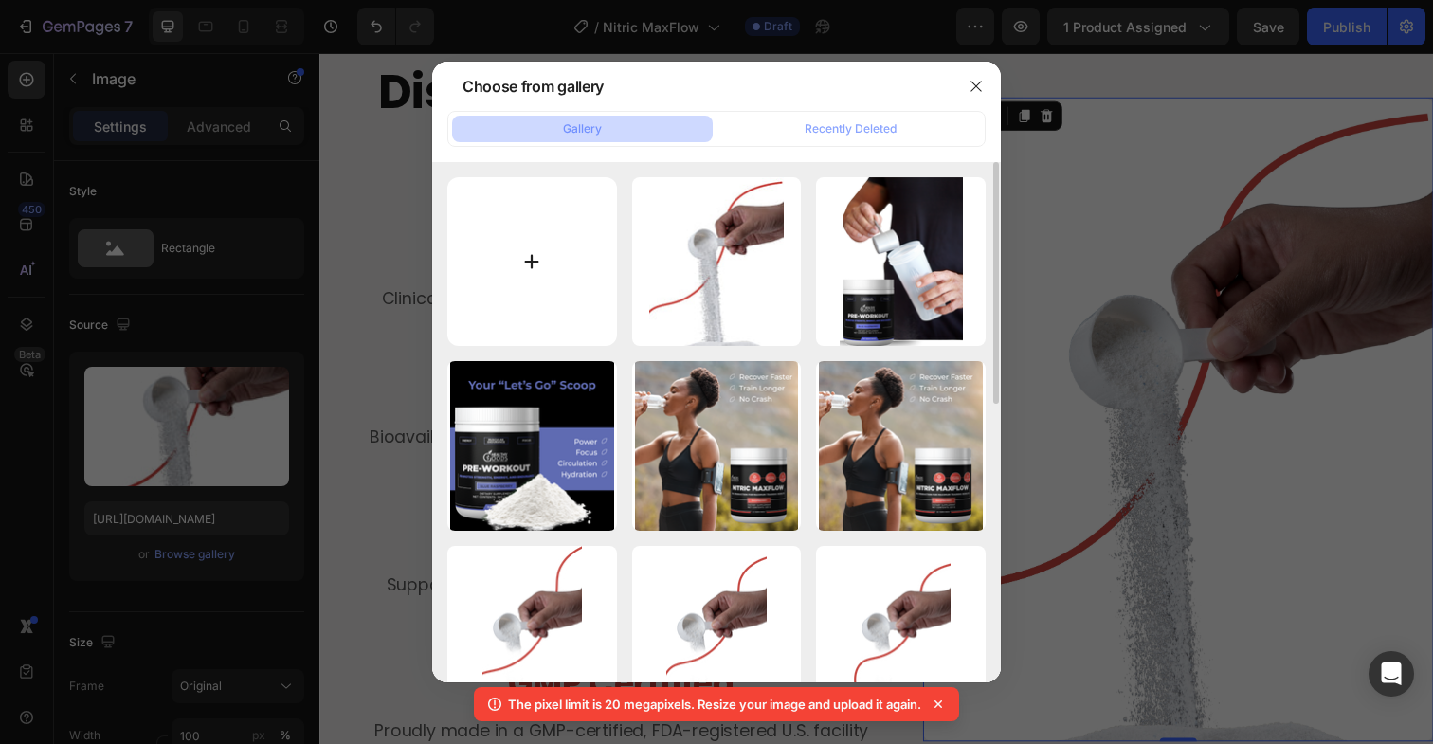
click at [525, 263] on input "file" at bounding box center [532, 262] width 170 height 170
type input "C:\fakepath\a057594b-de03-4f02-a896-0735f909e9bd.png"
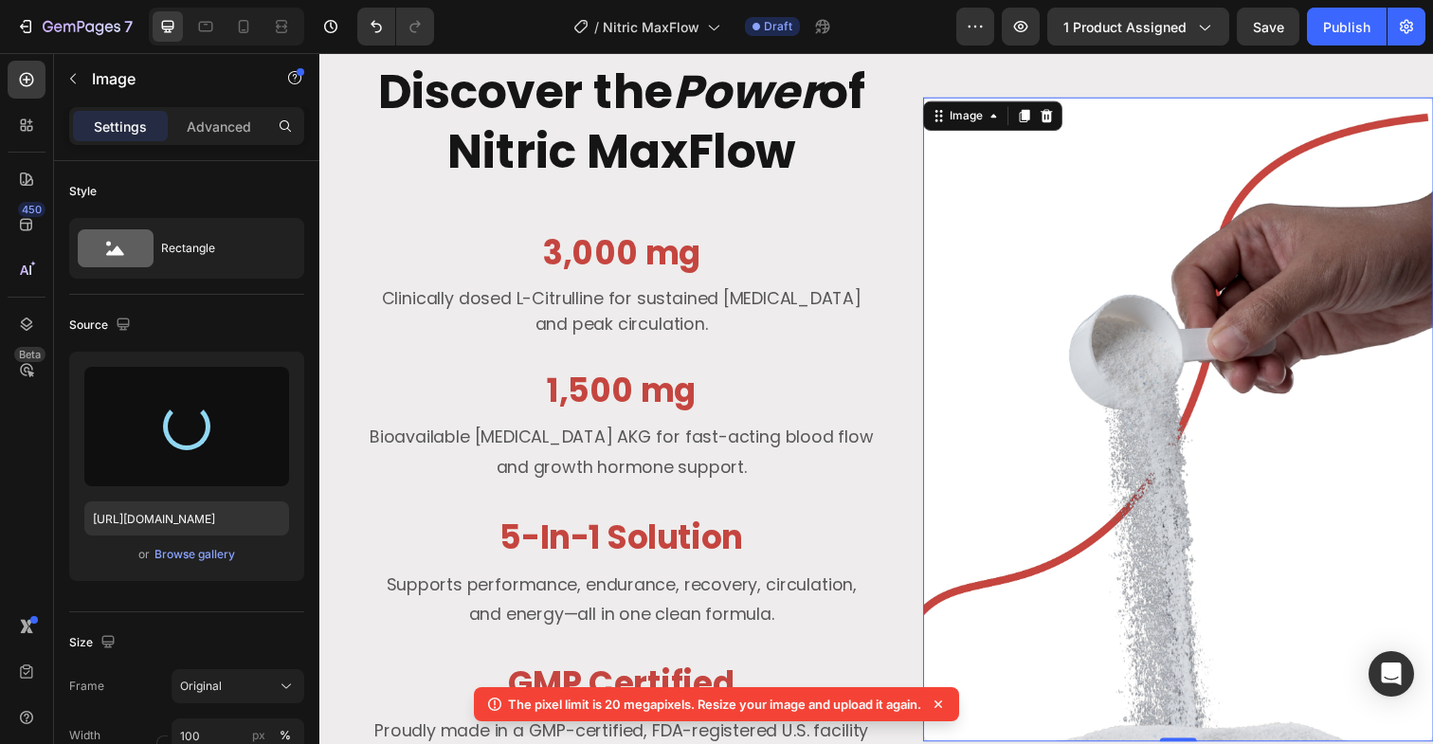
type input "[URL][DOMAIN_NAME]"
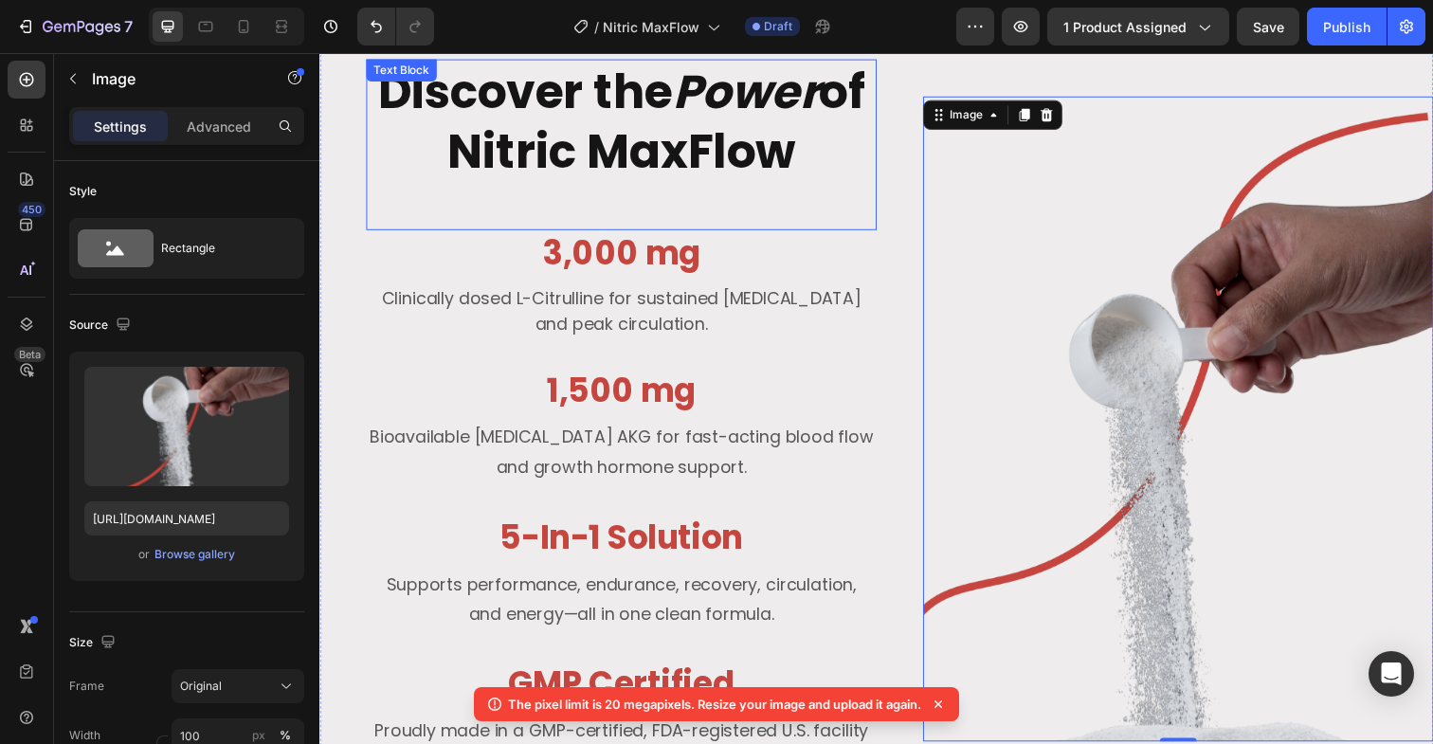
click at [870, 220] on div "Discover the Power of Nitric MaxFlow Text Block" at bounding box center [627, 147] width 521 height 174
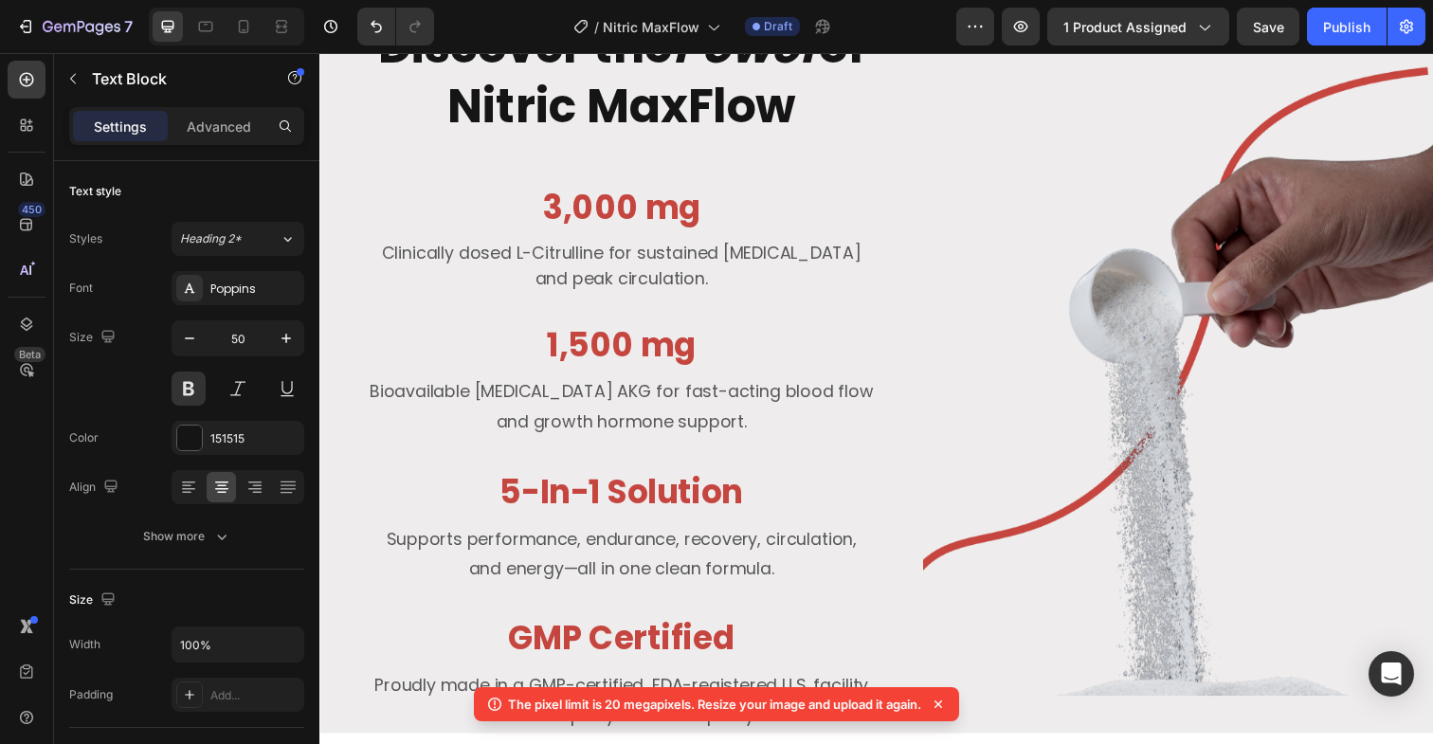
scroll to position [2572, 0]
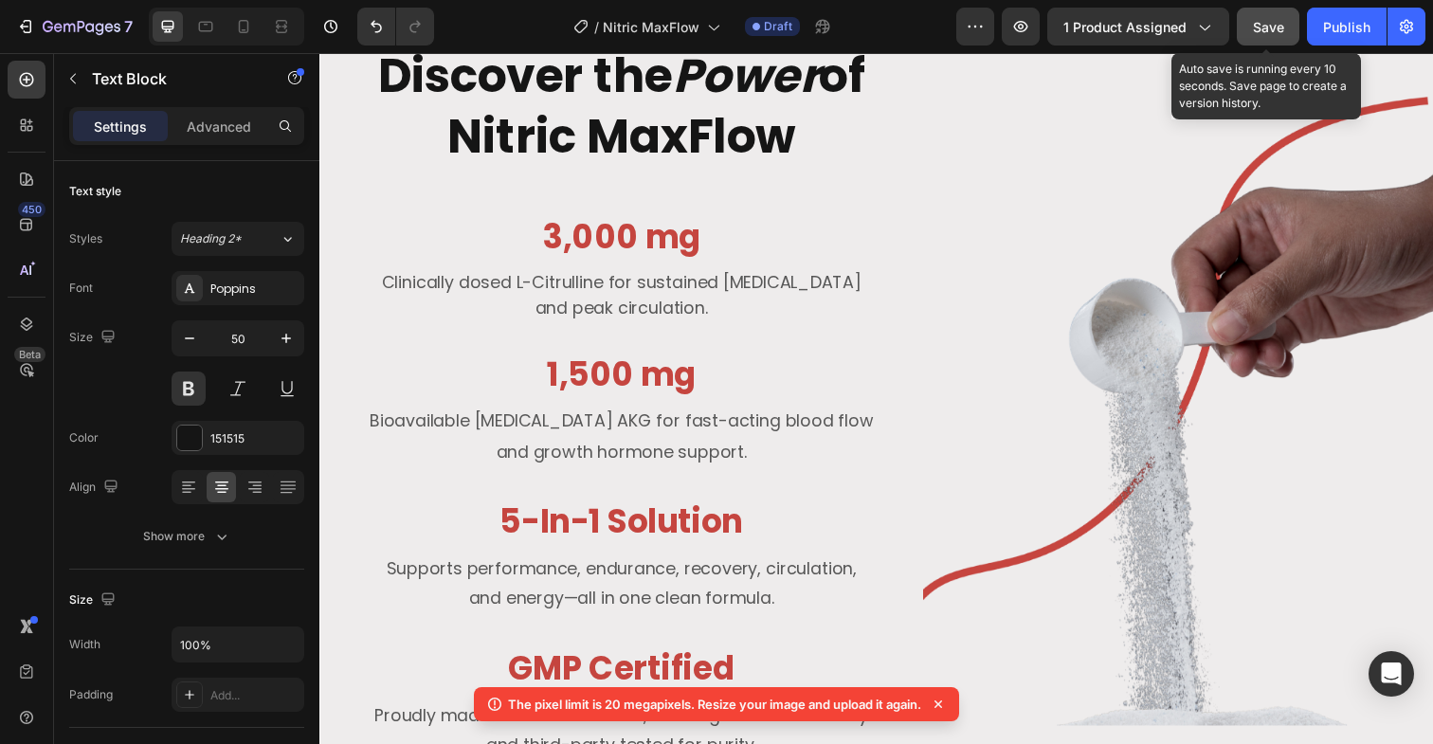
click at [1240, 17] on button "Save" at bounding box center [1267, 27] width 63 height 38
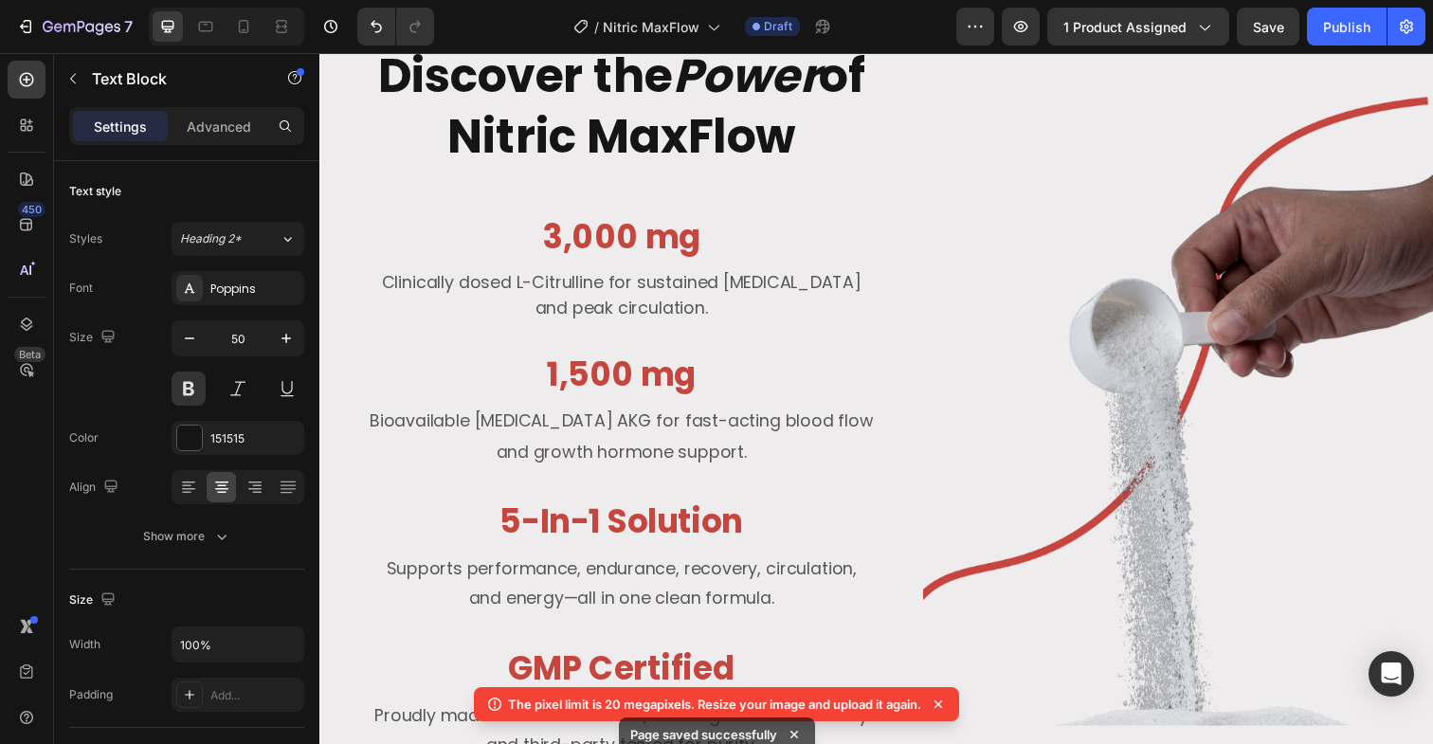
click at [940, 704] on icon at bounding box center [938, 704] width 8 height 8
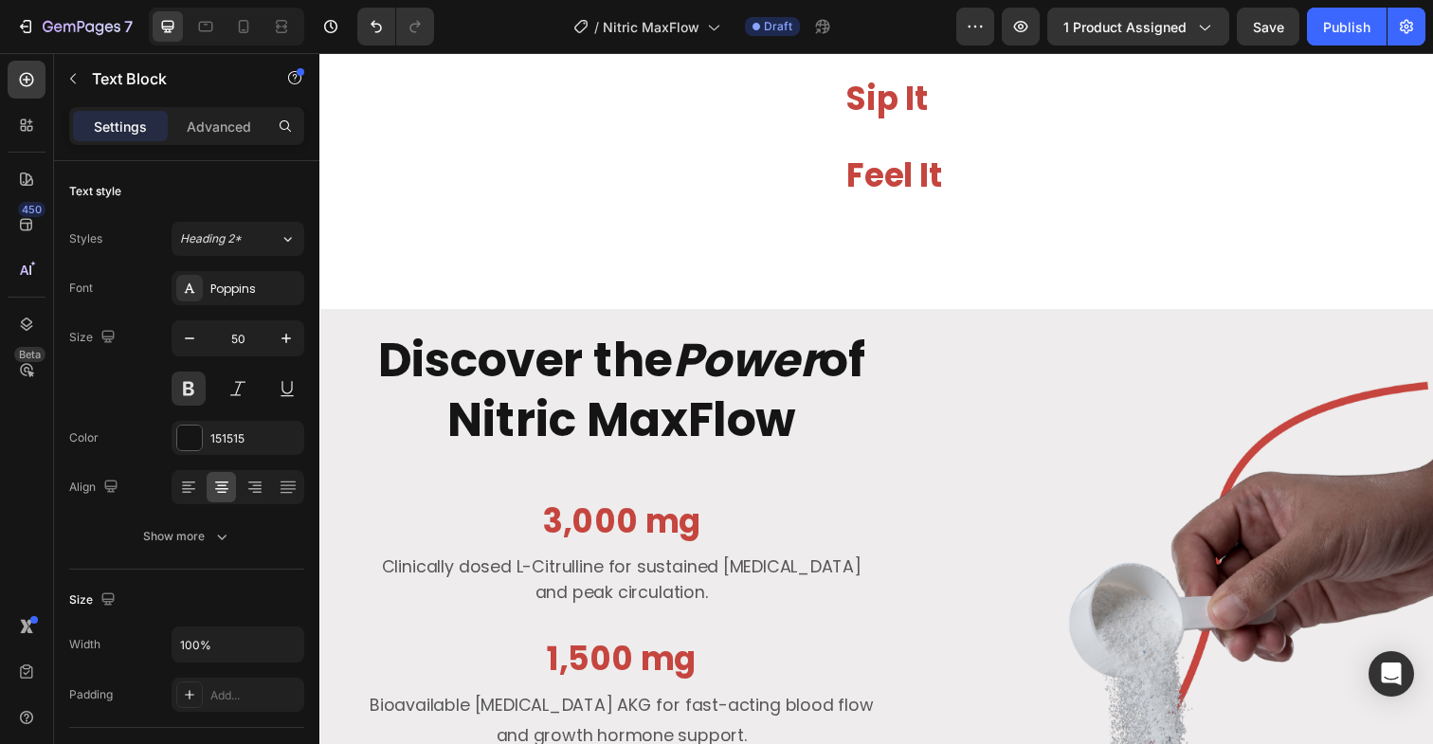
scroll to position [2203, 0]
